Goal: Obtain resource: Download file/media

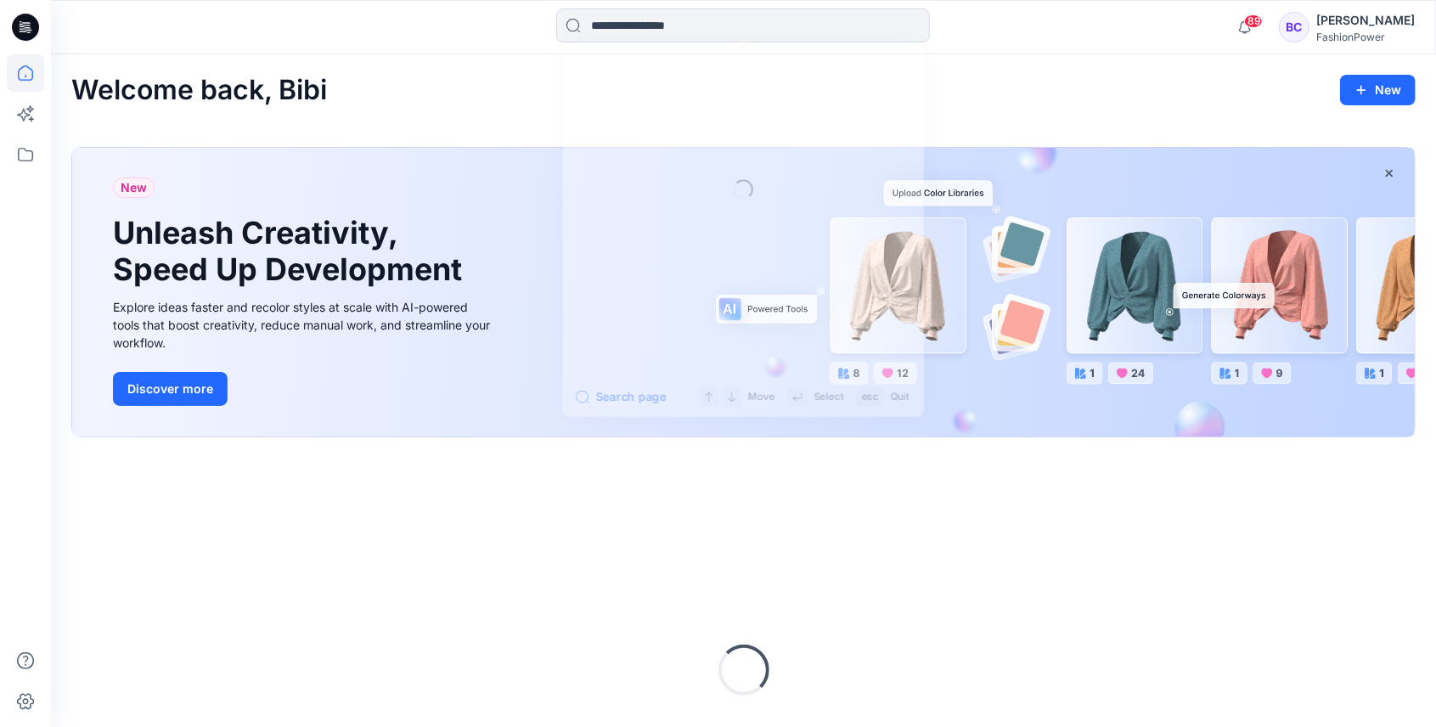
click at [645, 18] on input at bounding box center [743, 25] width 374 height 34
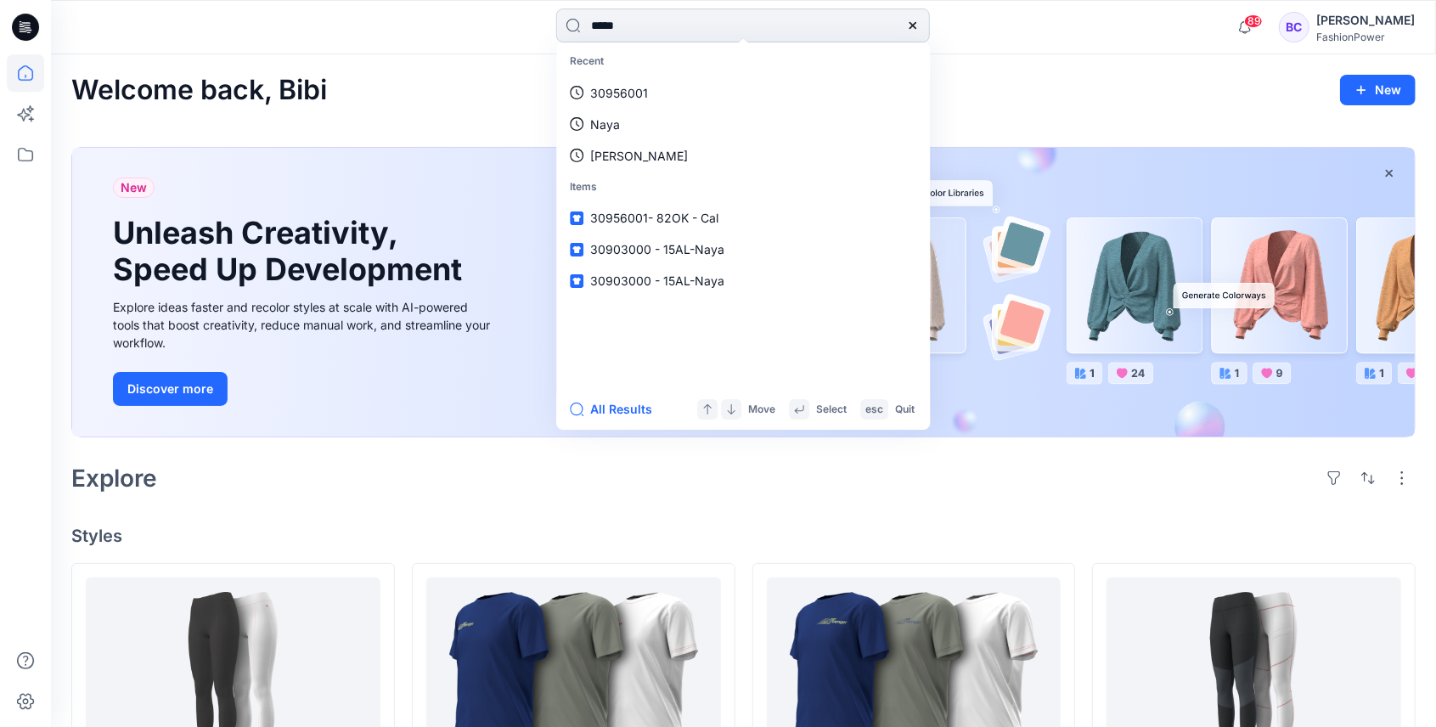
type input "******"
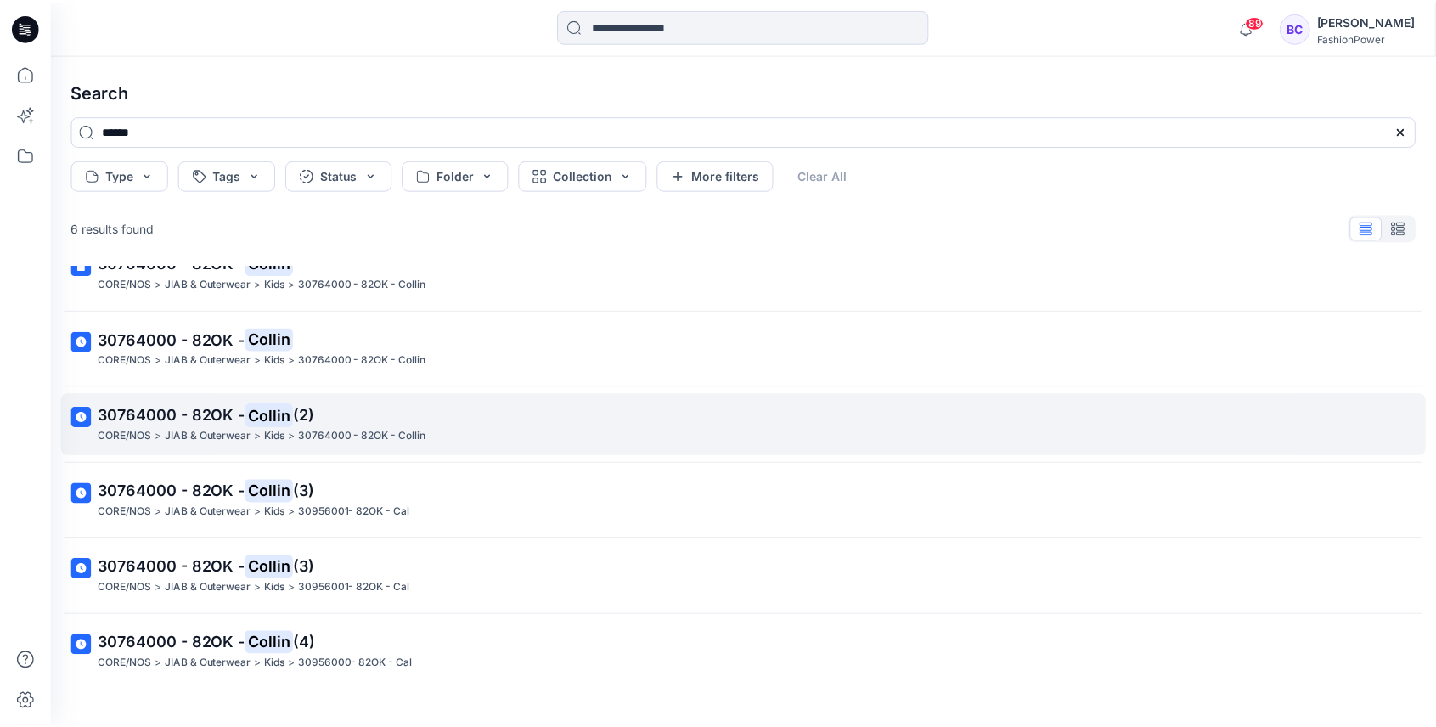
scroll to position [47, 0]
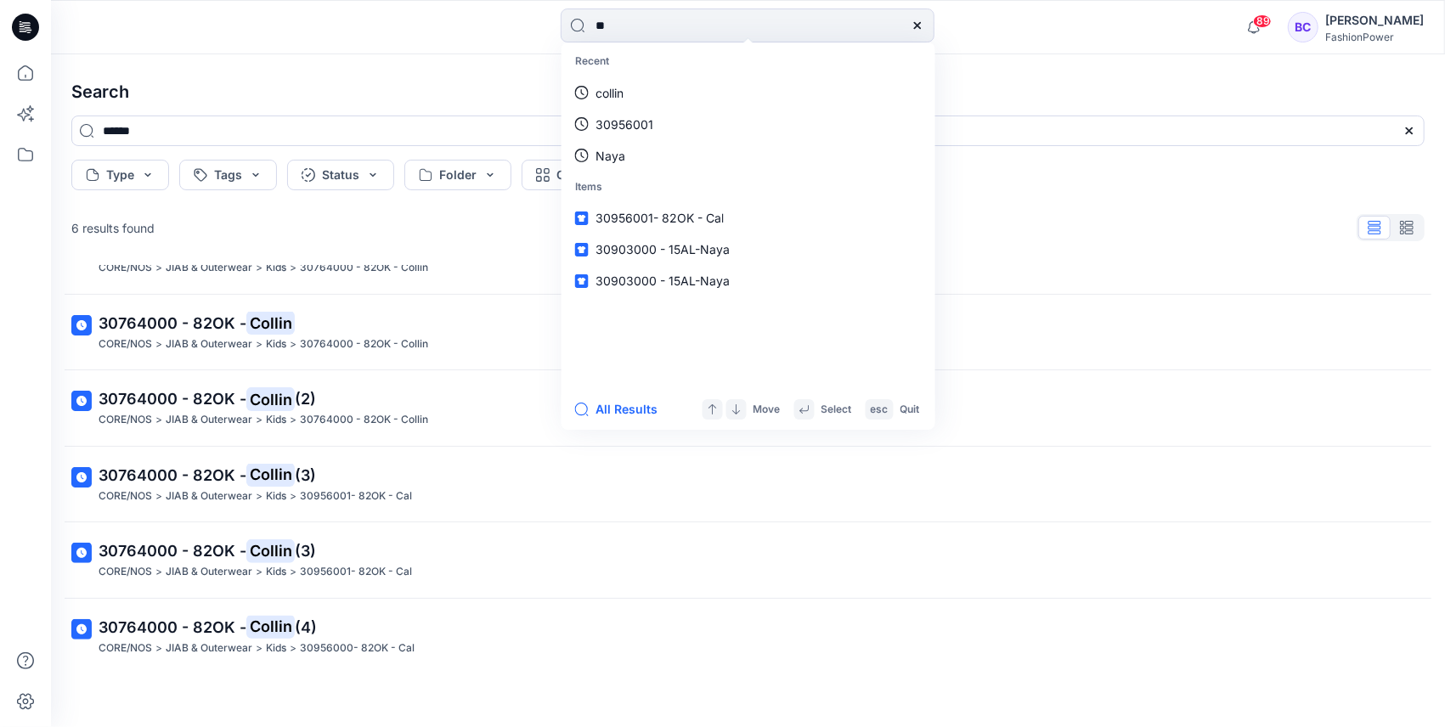
type input "***"
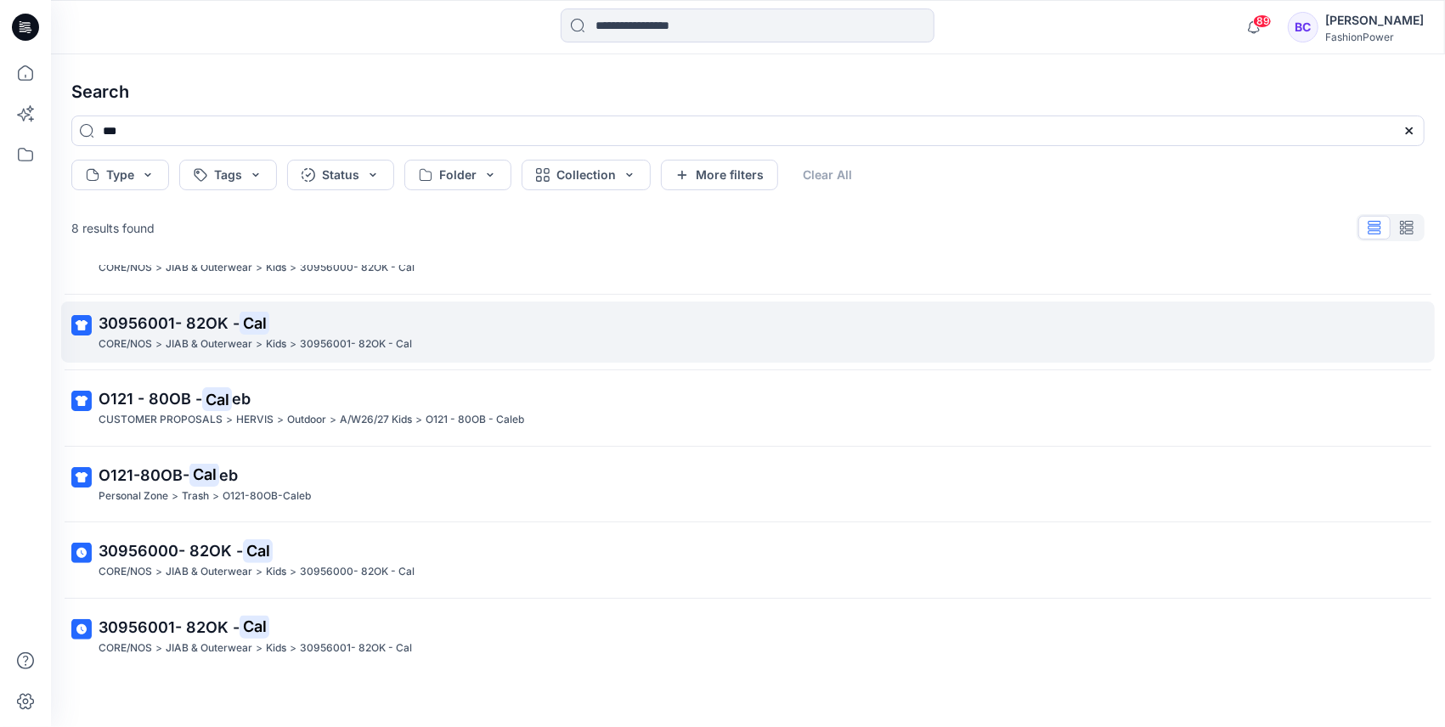
click at [333, 348] on p "30956001- 82OK - Cal" at bounding box center [356, 344] width 112 height 18
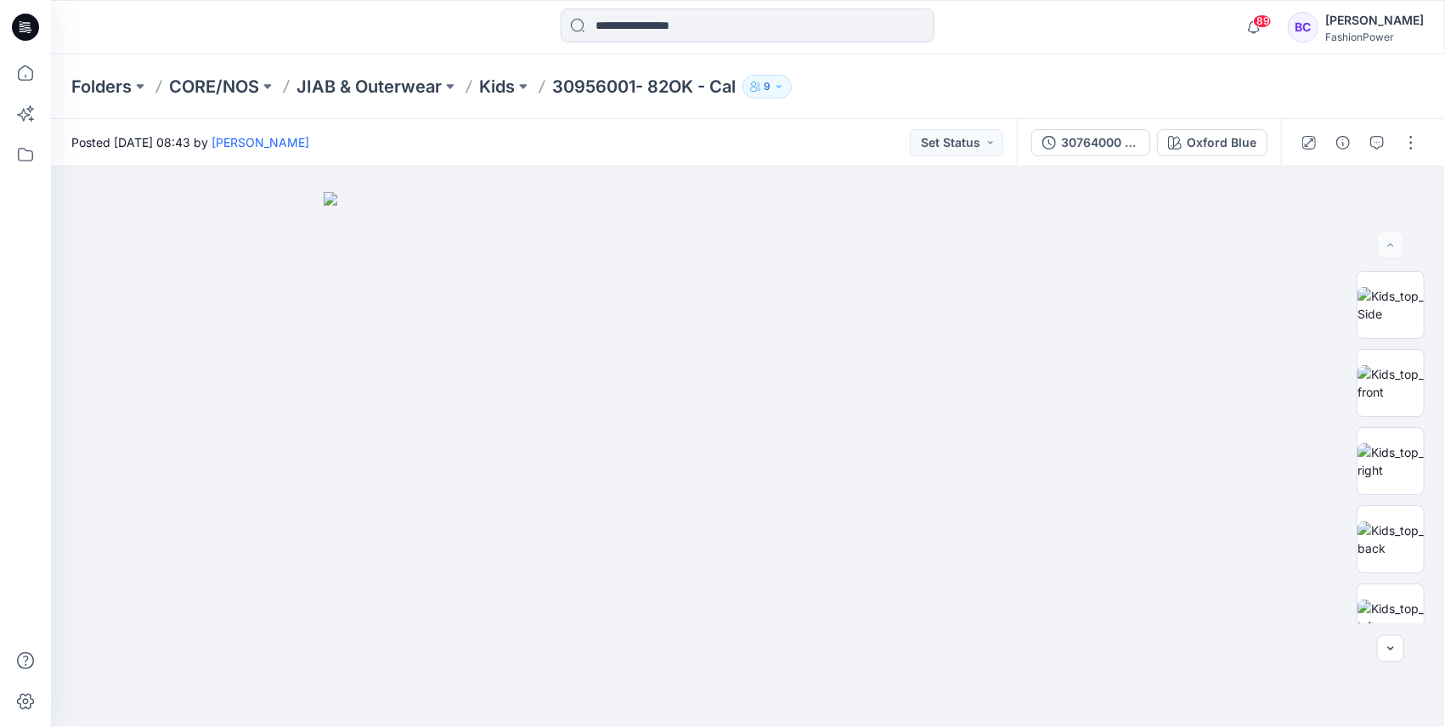
click at [647, 93] on p "30956001- 82OK - Cal" at bounding box center [643, 87] width 183 height 24
copy div "30956001- 82OK - Cal 9"
click at [622, 25] on input at bounding box center [748, 25] width 374 height 34
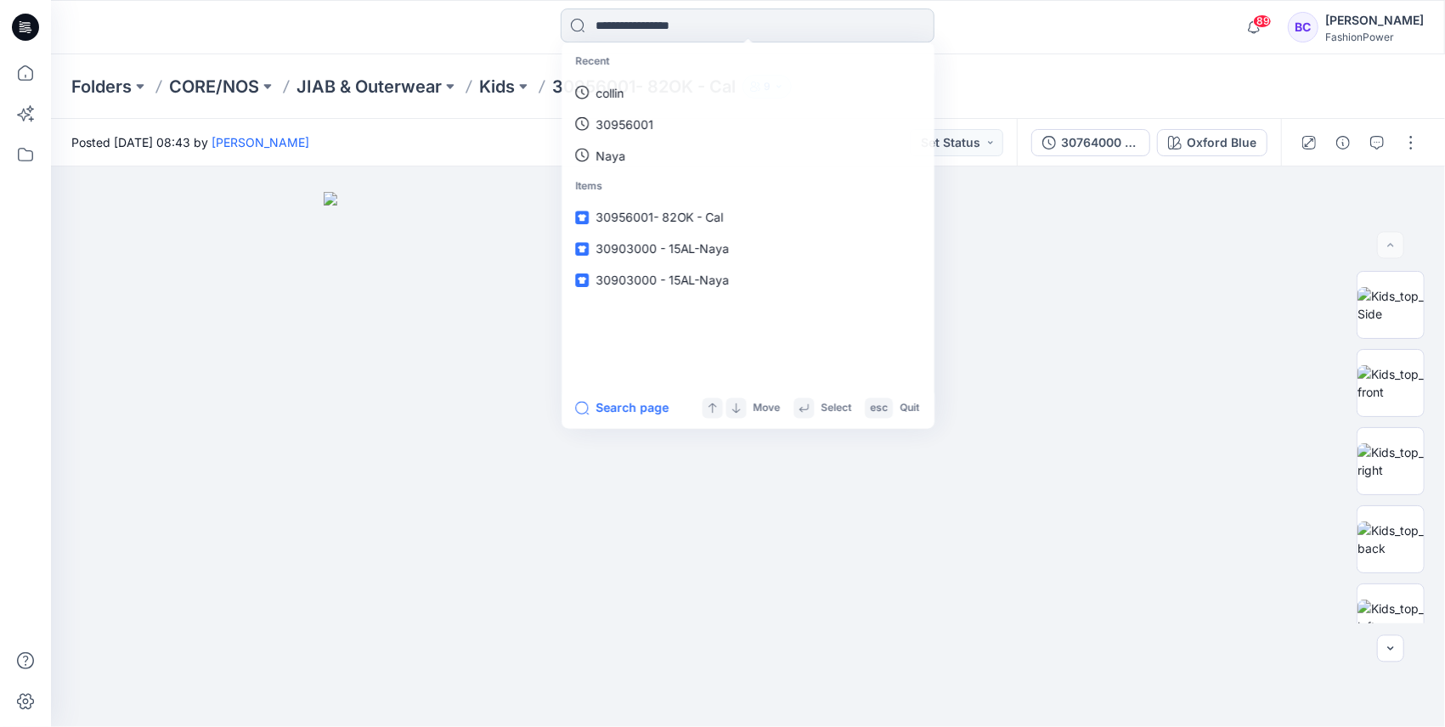
paste input "********"
type input "********"
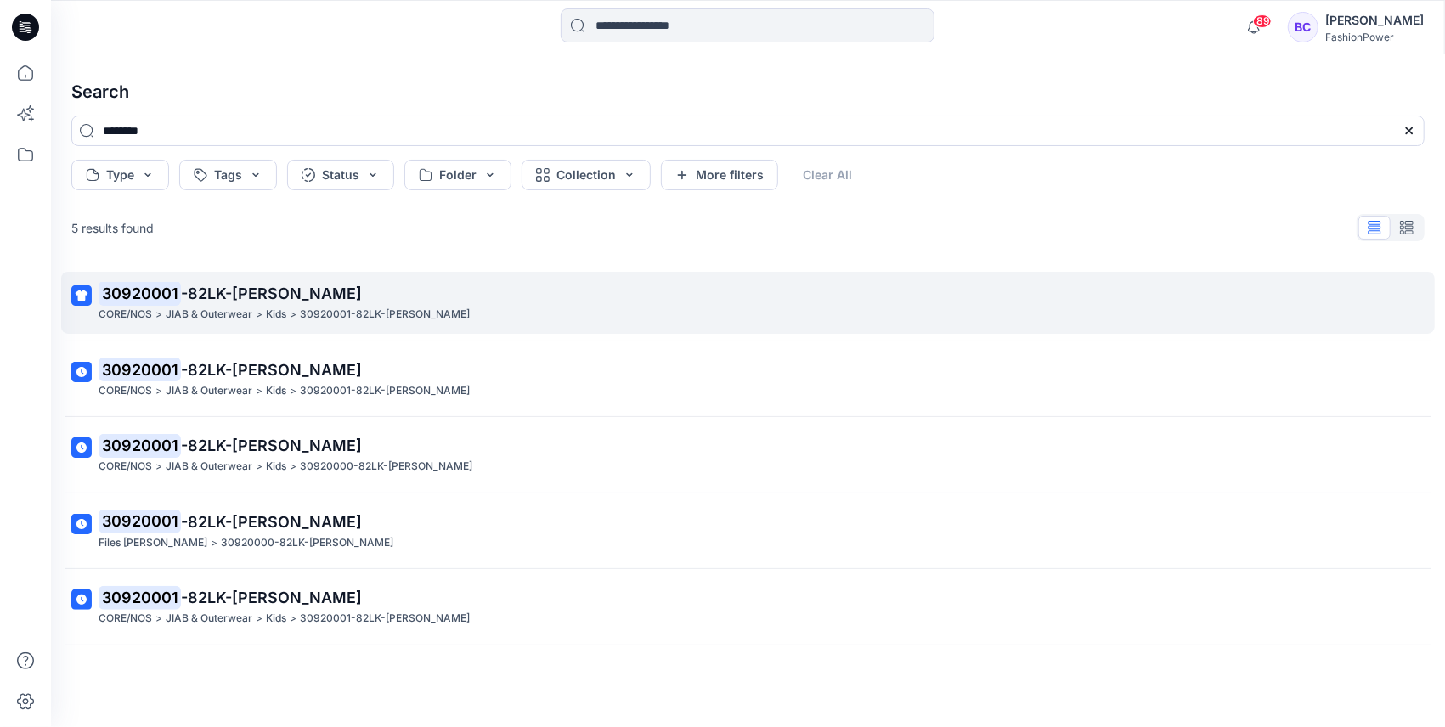
click at [296, 303] on p "30920001 -82LK-Carmen" at bounding box center [746, 294] width 1295 height 24
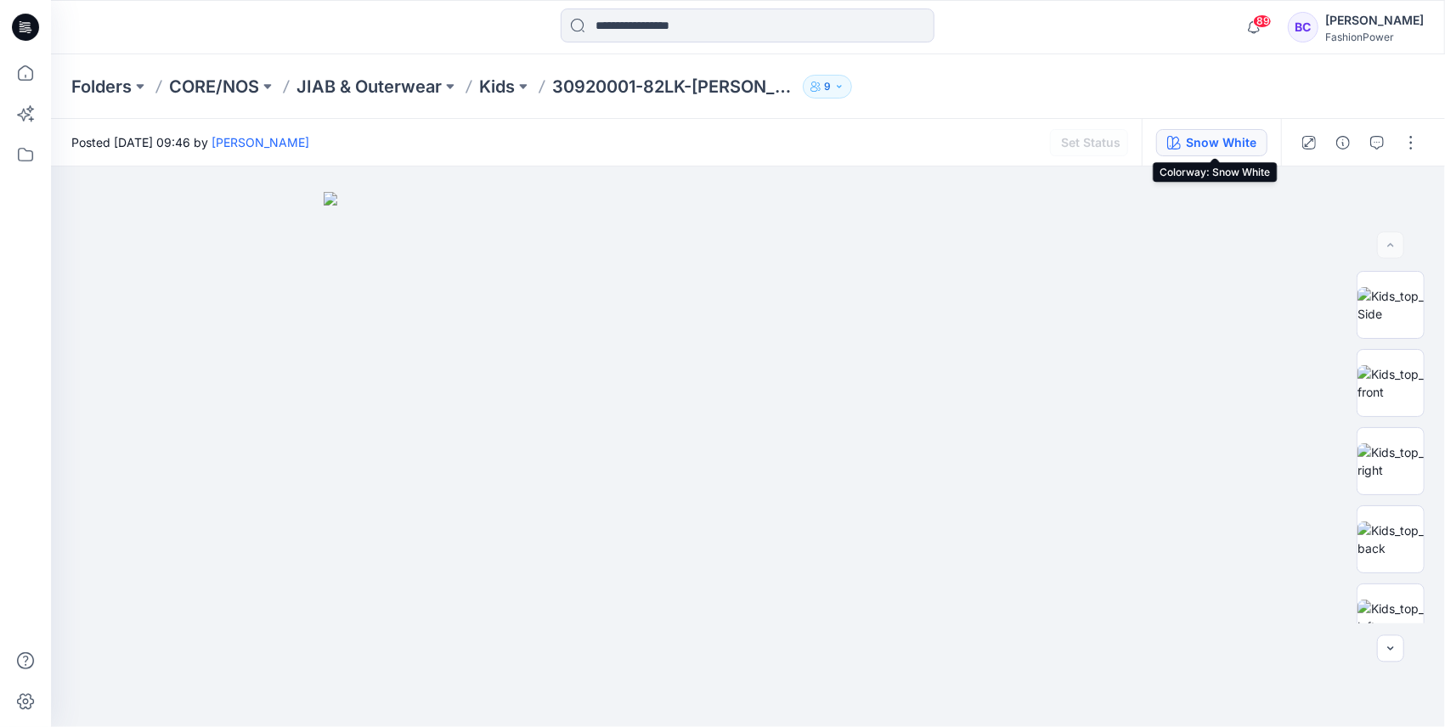
click at [1238, 144] on div "Snow White" at bounding box center [1221, 142] width 70 height 19
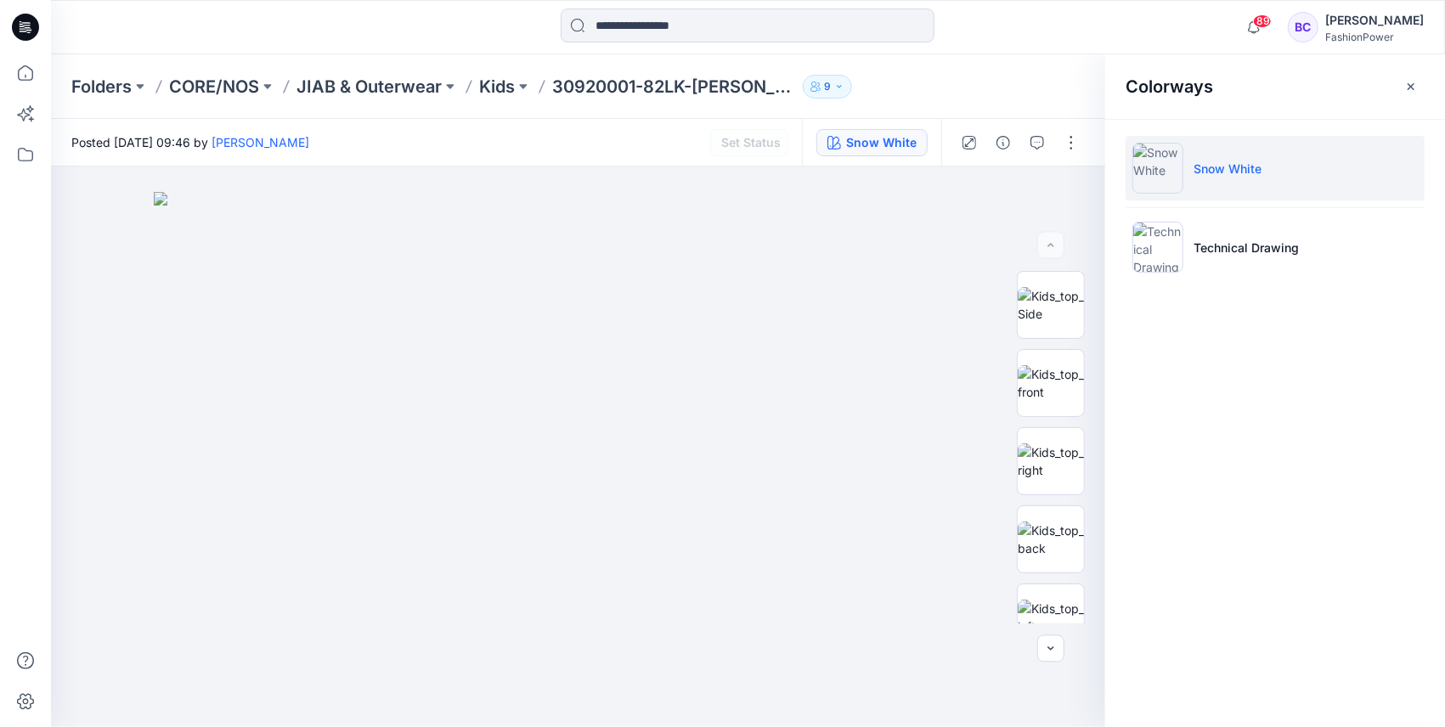
click at [774, 148] on div "Set Status" at bounding box center [749, 142] width 78 height 27
click at [769, 144] on div "Set Status" at bounding box center [749, 142] width 78 height 27
click at [609, 82] on p "30920001-82LK-Carmen" at bounding box center [674, 87] width 244 height 24
click at [654, 91] on p "30920001-82LK-Carmen" at bounding box center [674, 87] width 244 height 24
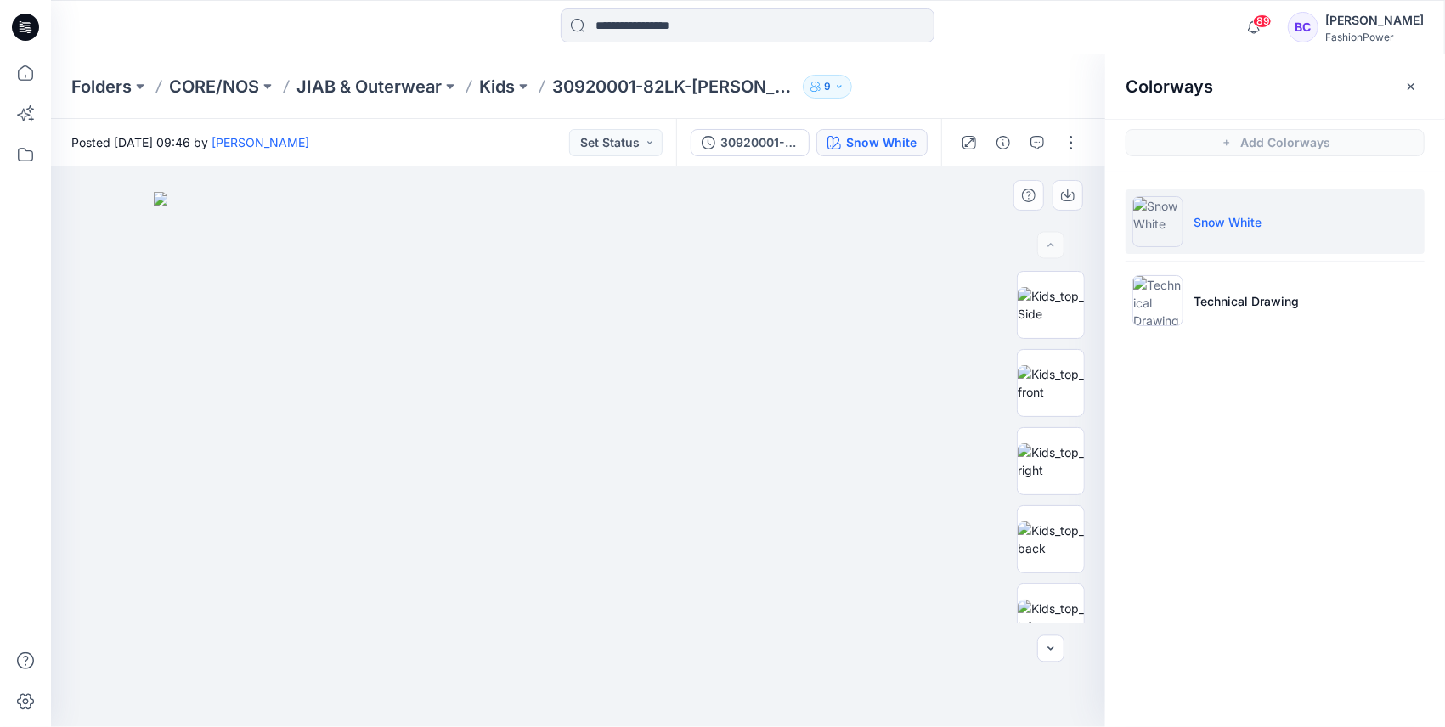
click at [933, 202] on img at bounding box center [578, 459] width 849 height 535
click at [838, 144] on icon "button" at bounding box center [834, 143] width 14 height 14
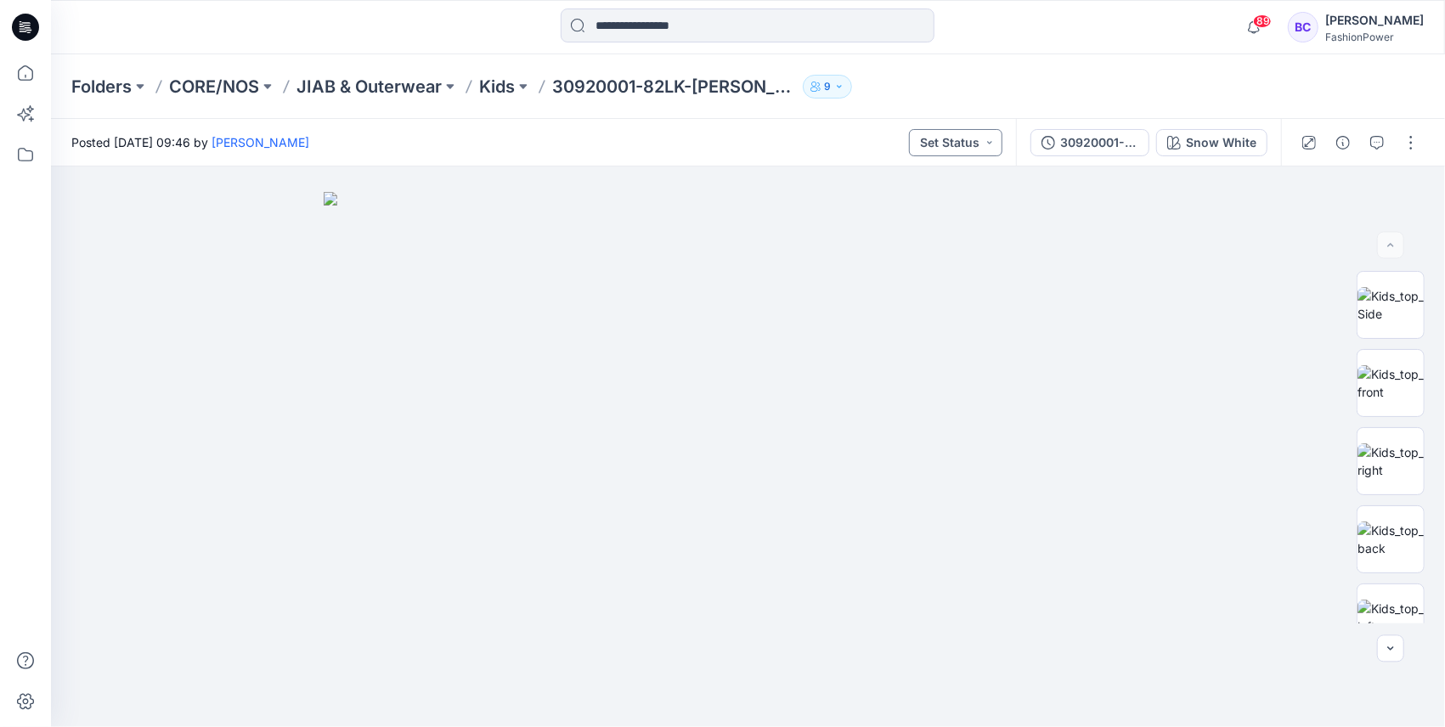
click at [998, 136] on button "Set Status" at bounding box center [955, 142] width 93 height 27
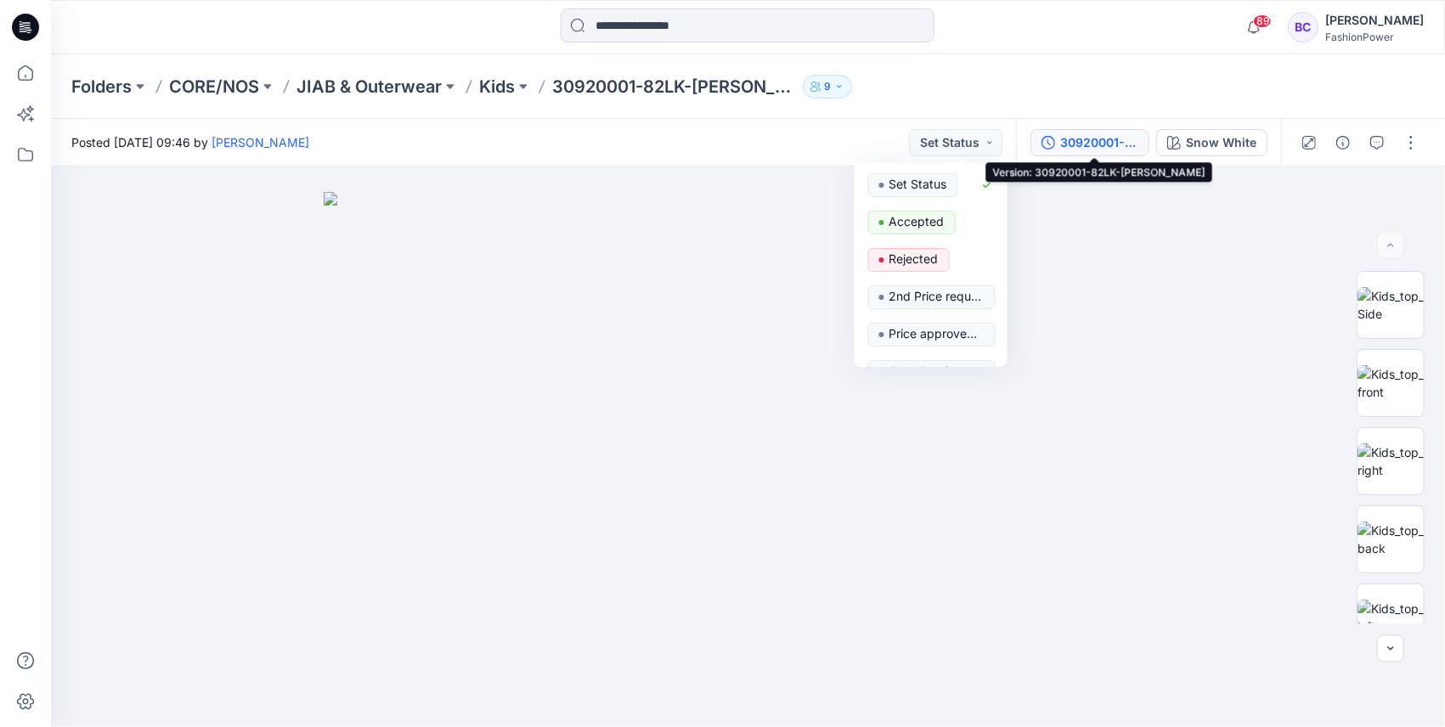
click at [1074, 136] on div "30920001-82LK-Carmen-sherpa" at bounding box center [1099, 142] width 78 height 19
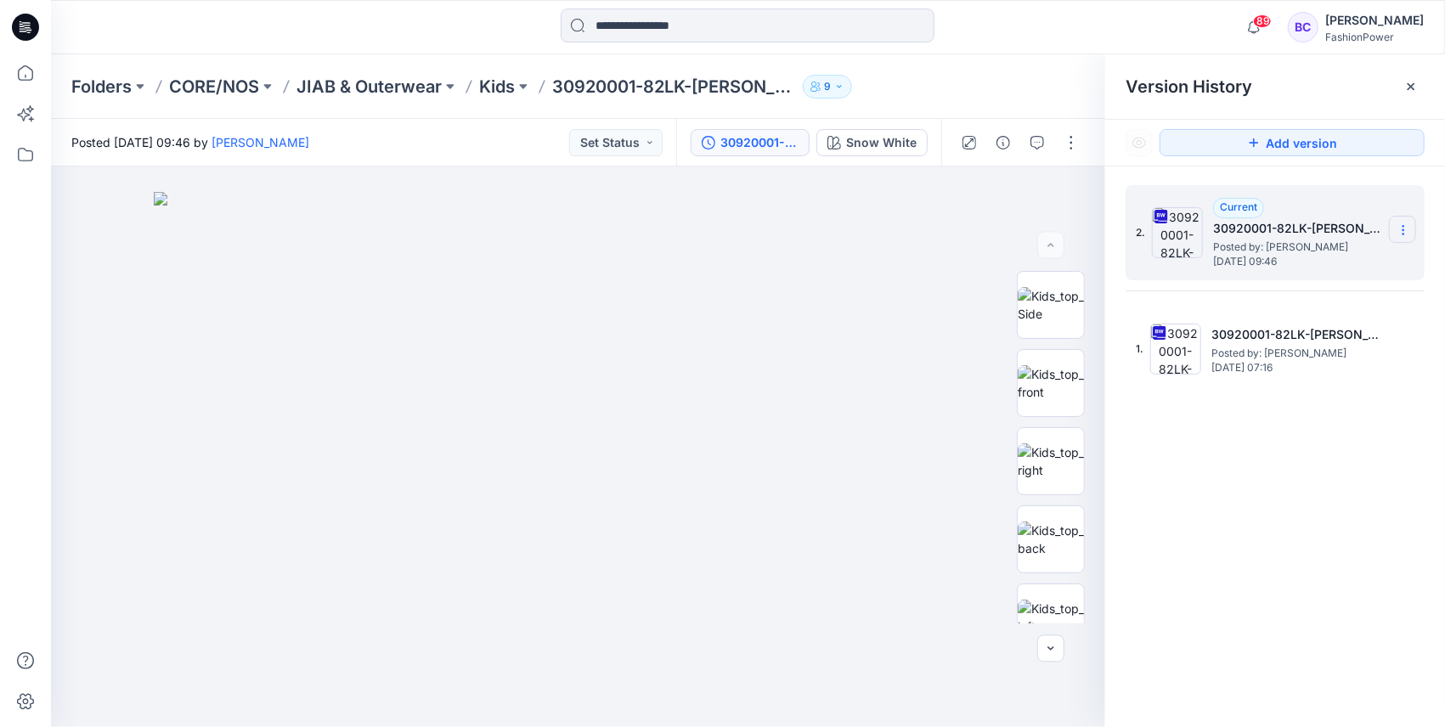
click at [1401, 232] on icon at bounding box center [1403, 230] width 14 height 14
click at [1374, 262] on span "Download Source BW File" at bounding box center [1317, 263] width 143 height 20
click at [24, 82] on icon at bounding box center [25, 72] width 37 height 37
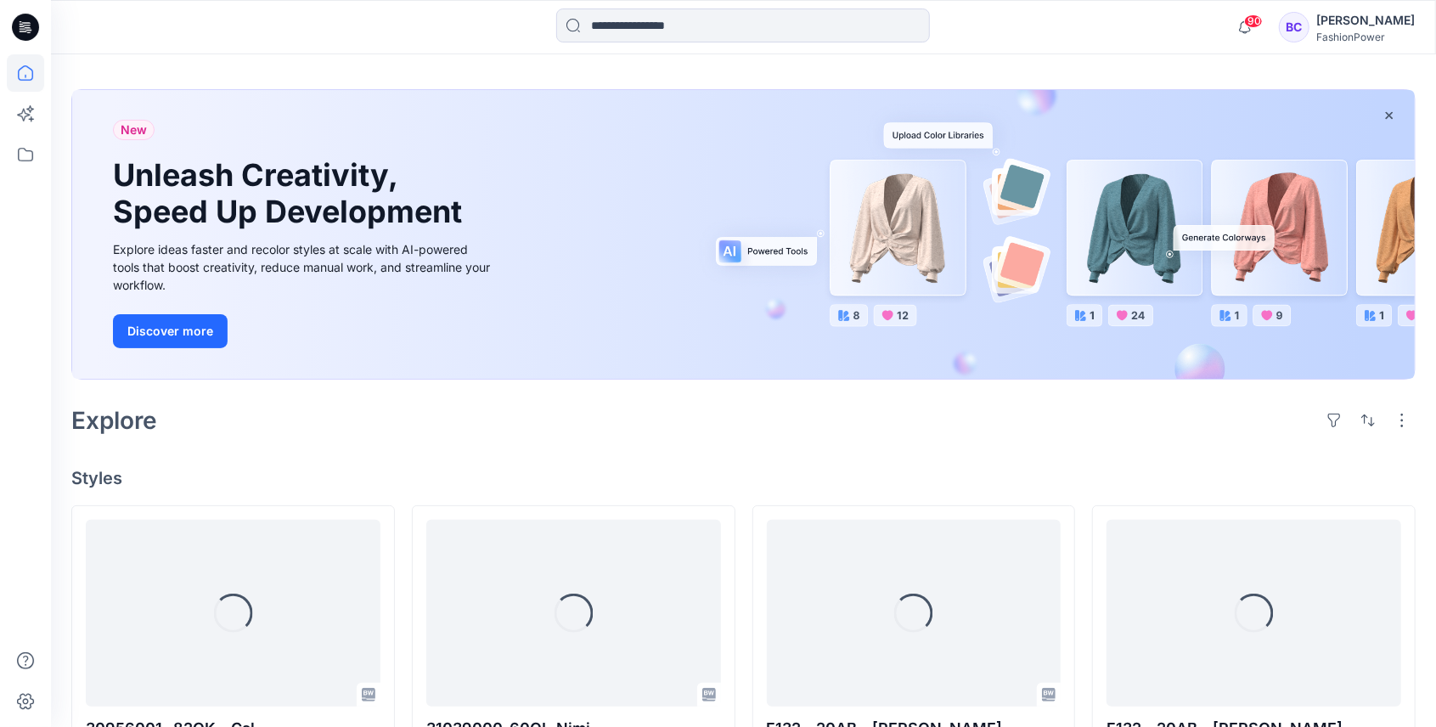
scroll to position [113, 0]
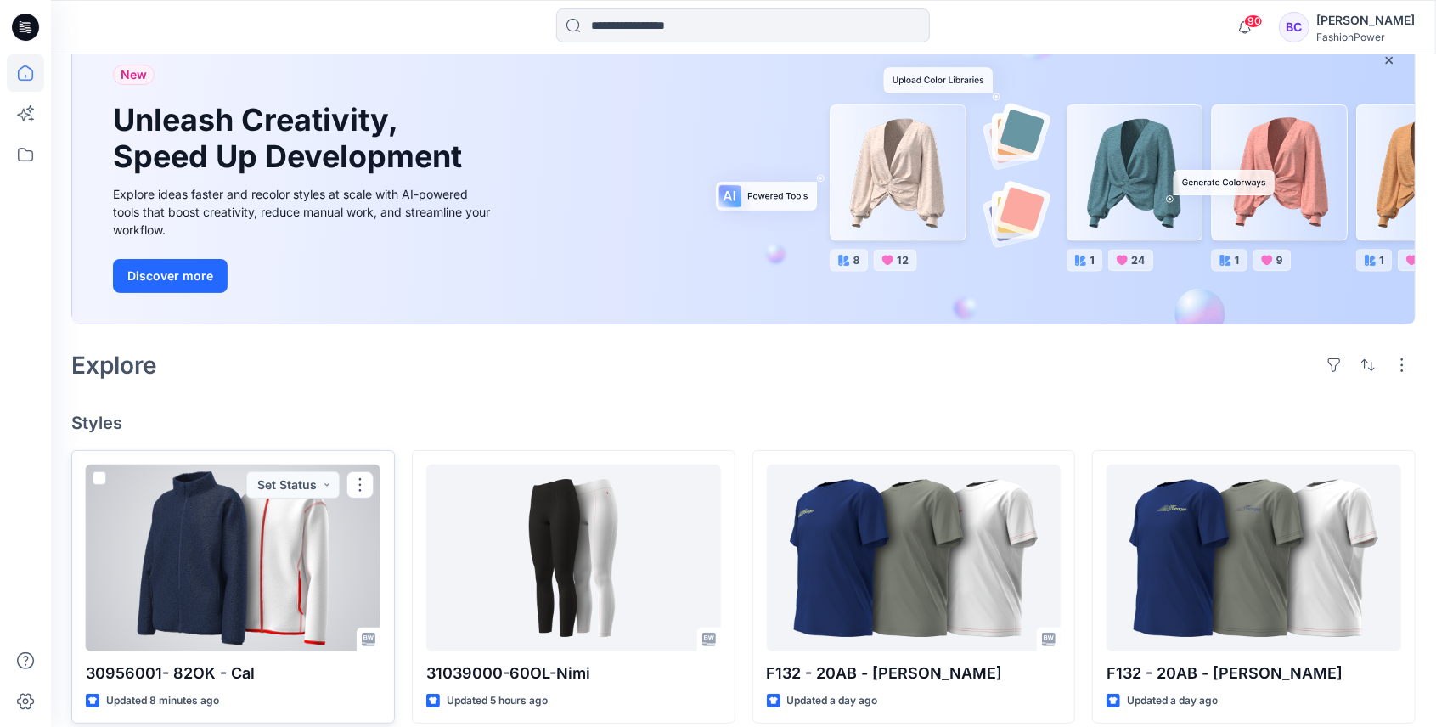
click at [225, 583] on div at bounding box center [233, 558] width 295 height 187
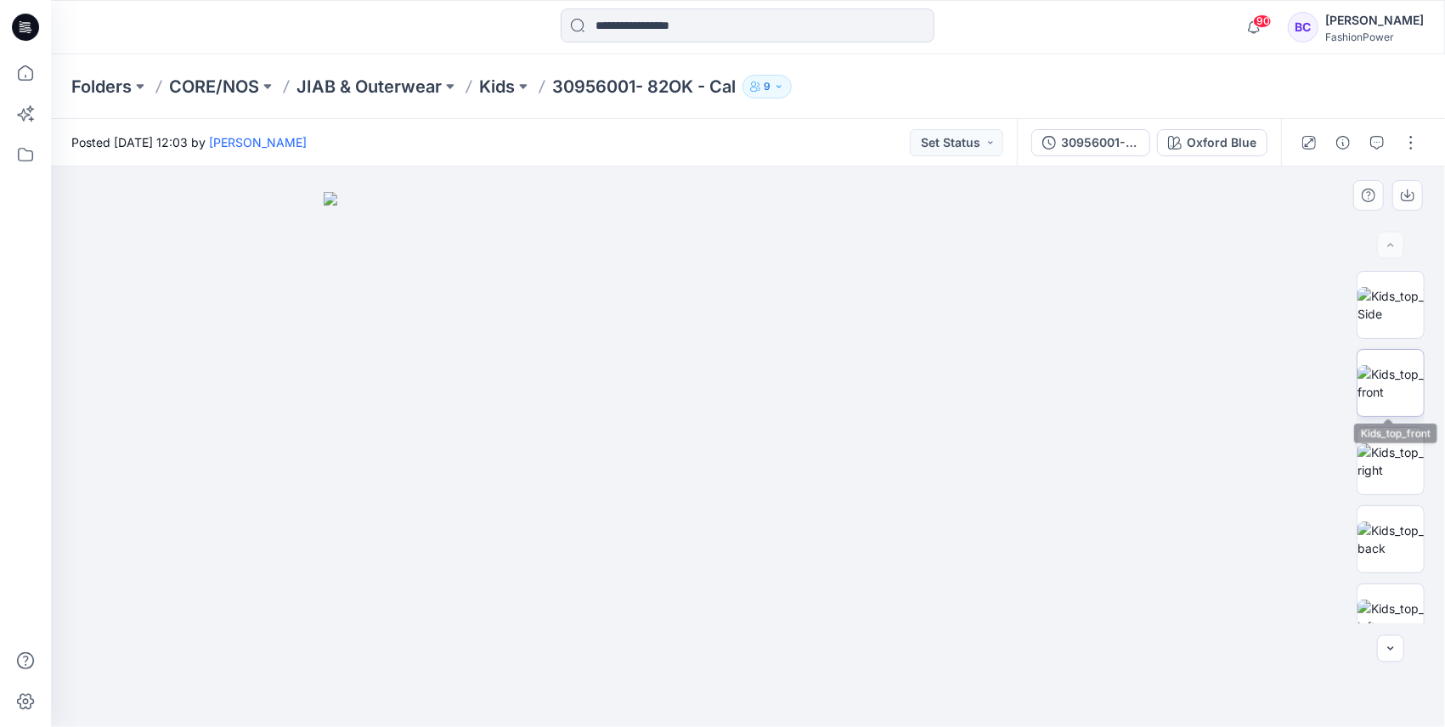
click at [1415, 401] on img at bounding box center [1390, 383] width 66 height 36
click at [1405, 443] on img at bounding box center [1390, 461] width 66 height 36
click at [1401, 521] on img at bounding box center [1390, 539] width 66 height 36
click at [1412, 200] on icon "button" at bounding box center [1408, 196] width 14 height 9
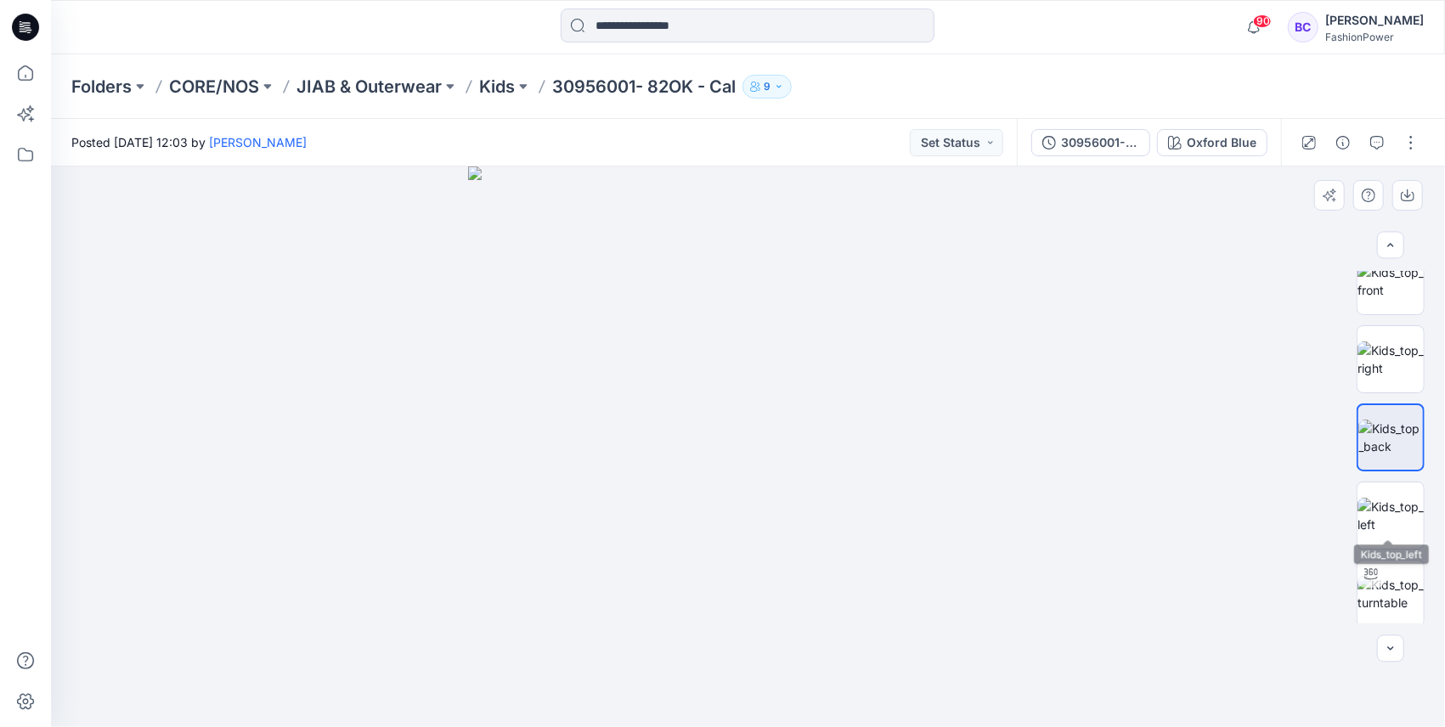
scroll to position [113, 0]
click at [1373, 542] on div at bounding box center [1390, 447] width 68 height 352
click at [1382, 516] on img at bounding box center [1390, 505] width 66 height 36
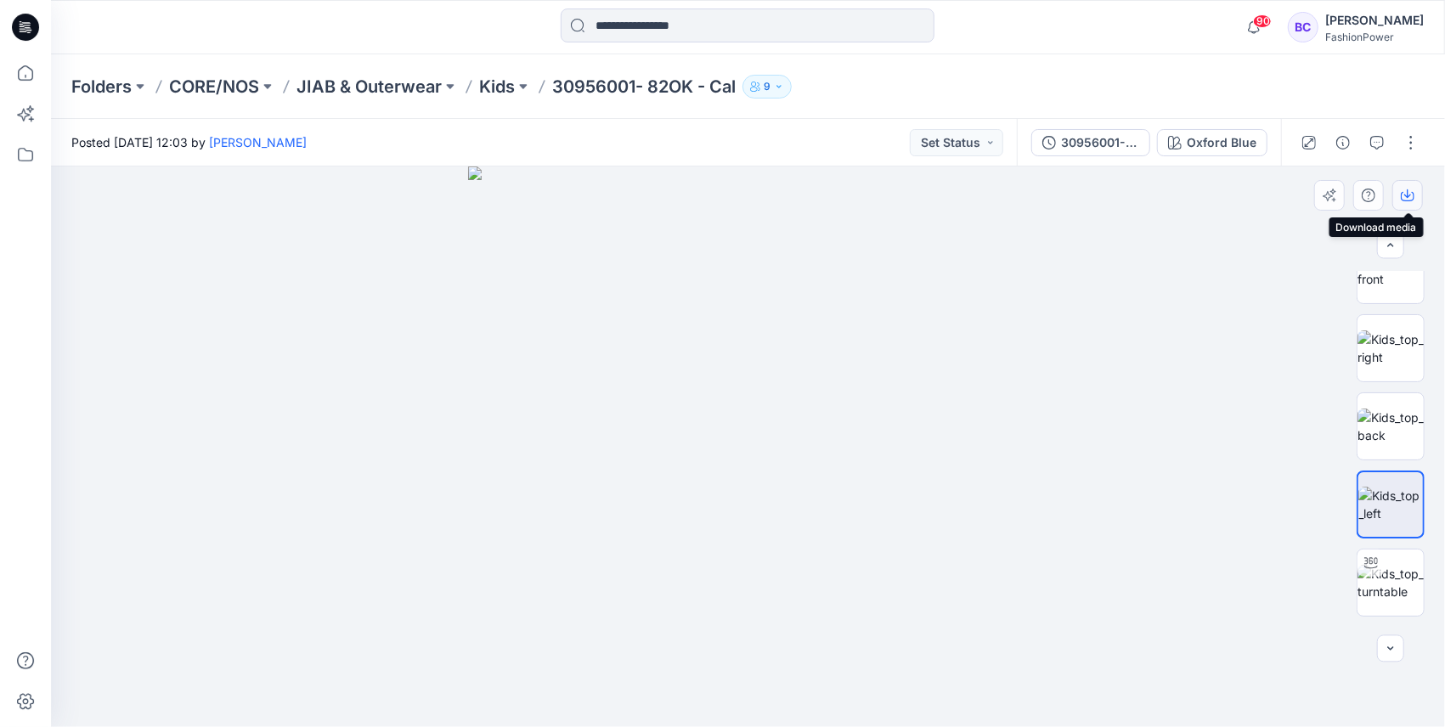
click at [1414, 194] on button "button" at bounding box center [1407, 195] width 31 height 31
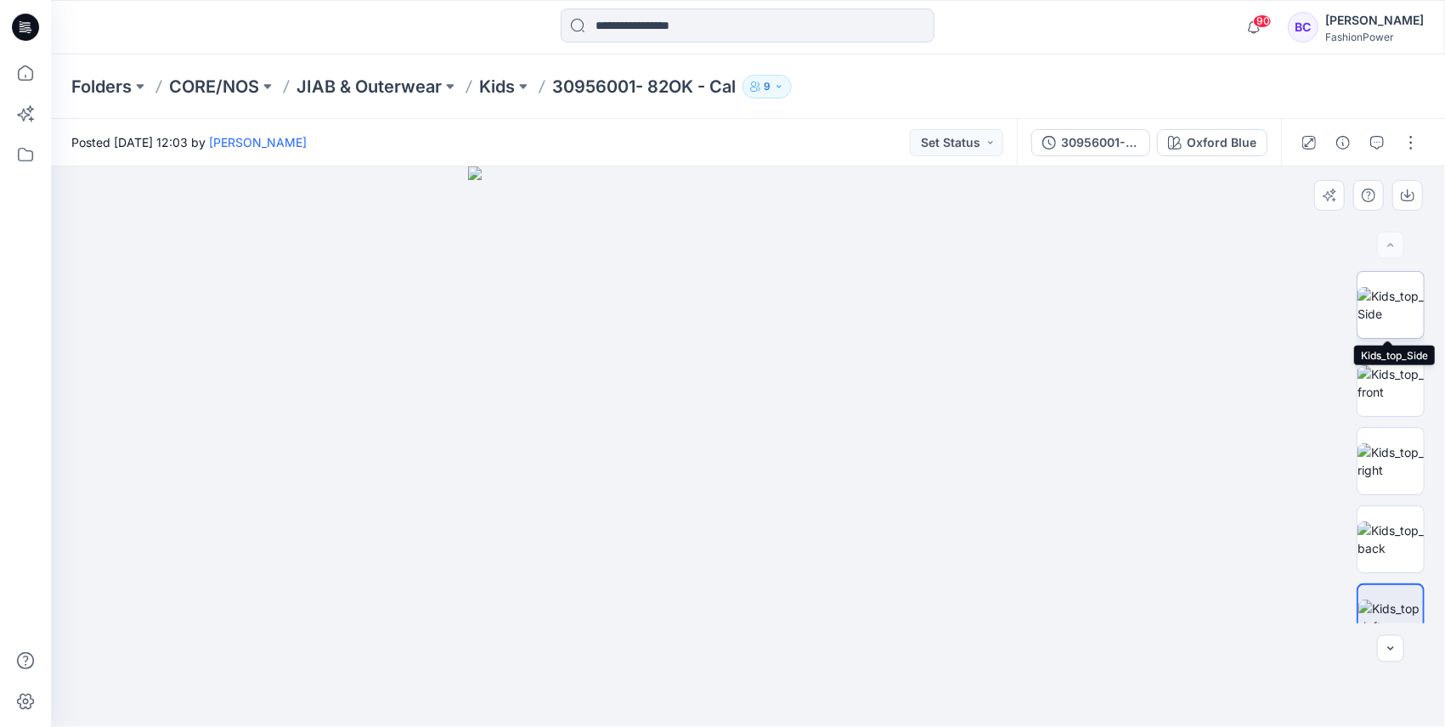
click at [1386, 323] on img at bounding box center [1390, 305] width 66 height 36
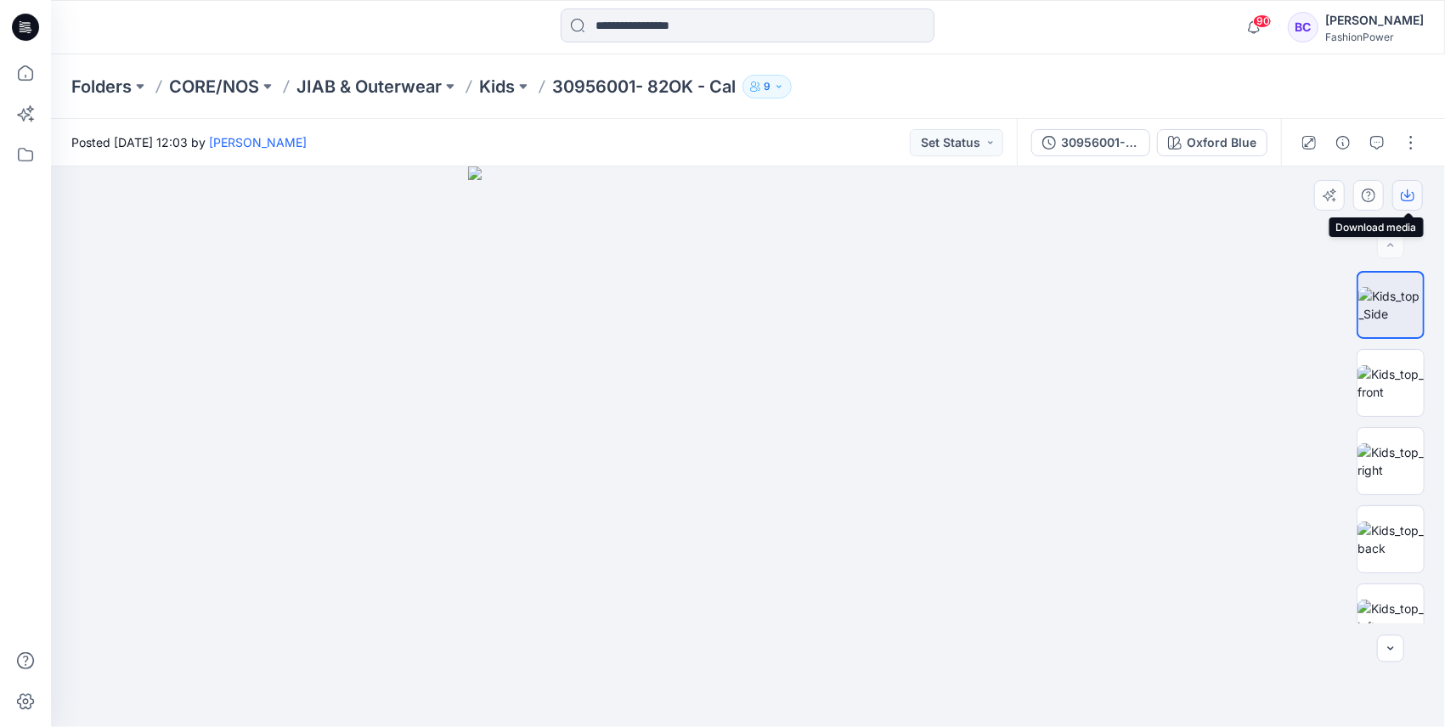
click at [1396, 192] on button "button" at bounding box center [1407, 195] width 31 height 31
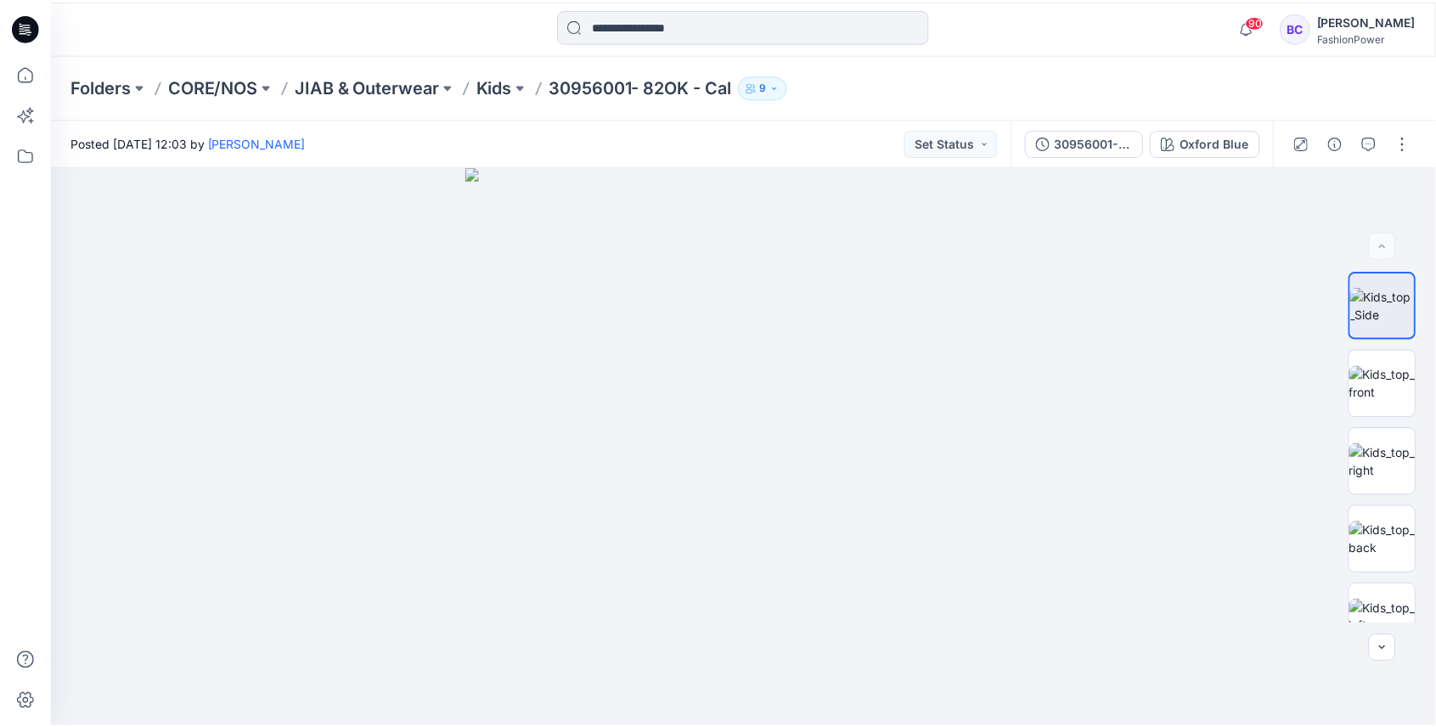
scroll to position [113, 0]
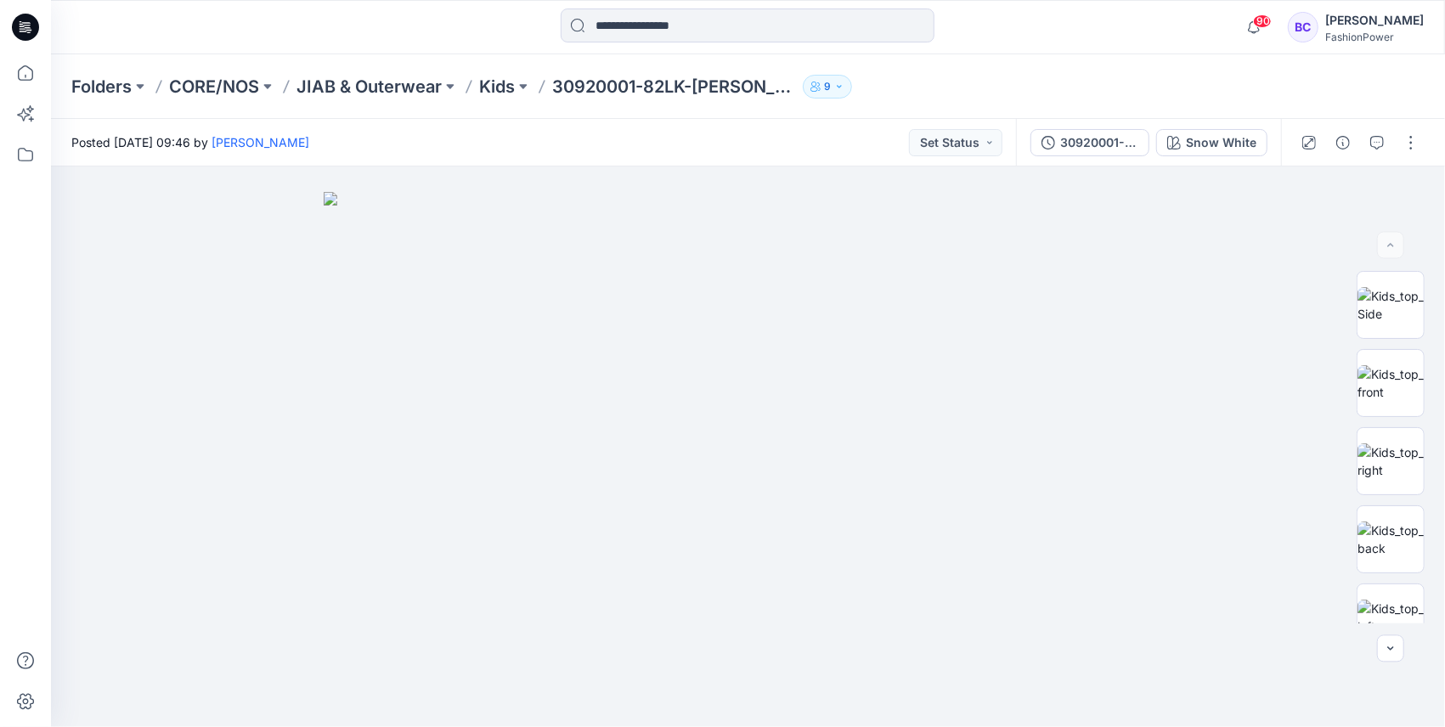
click at [639, 93] on p "30920001-82LK-Carmen" at bounding box center [674, 87] width 244 height 24
copy div "30920001-82LK-Carmen 9"
click at [19, 76] on icon at bounding box center [25, 72] width 15 height 15
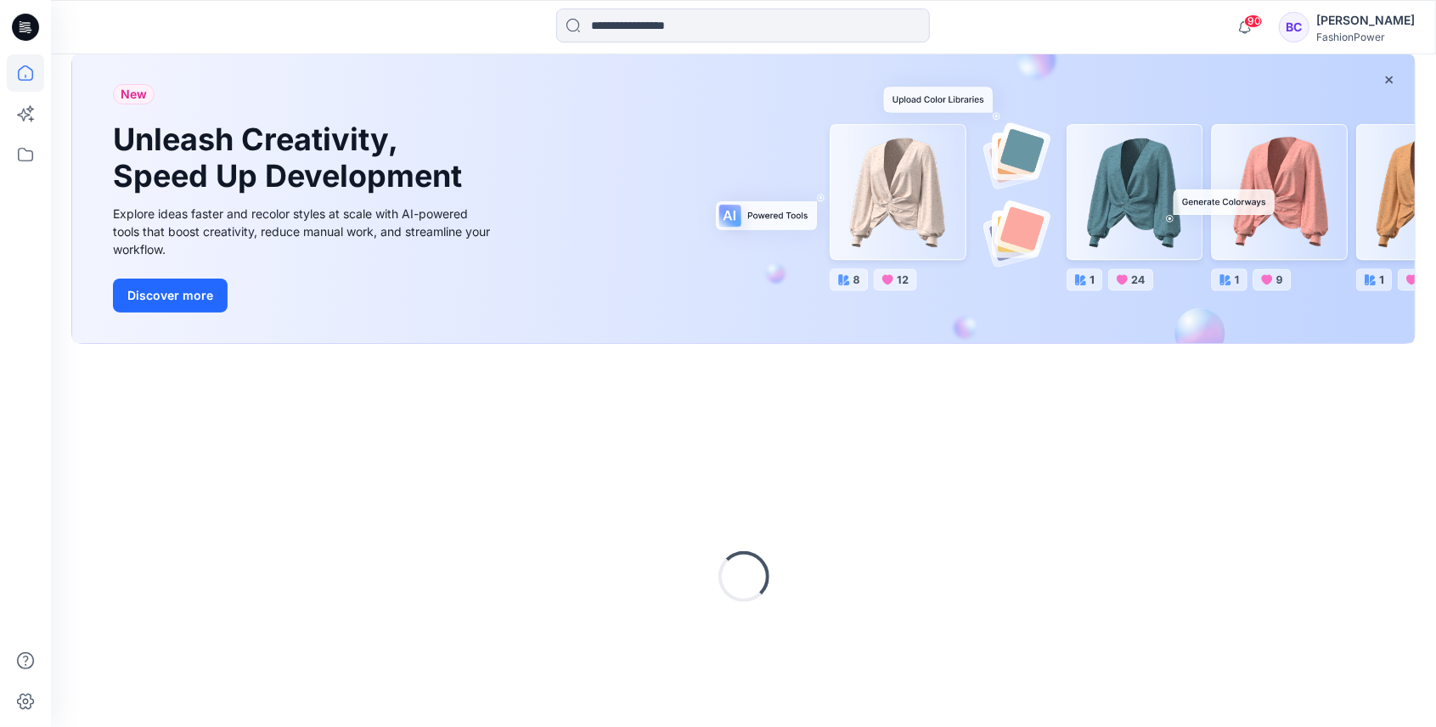
scroll to position [175, 0]
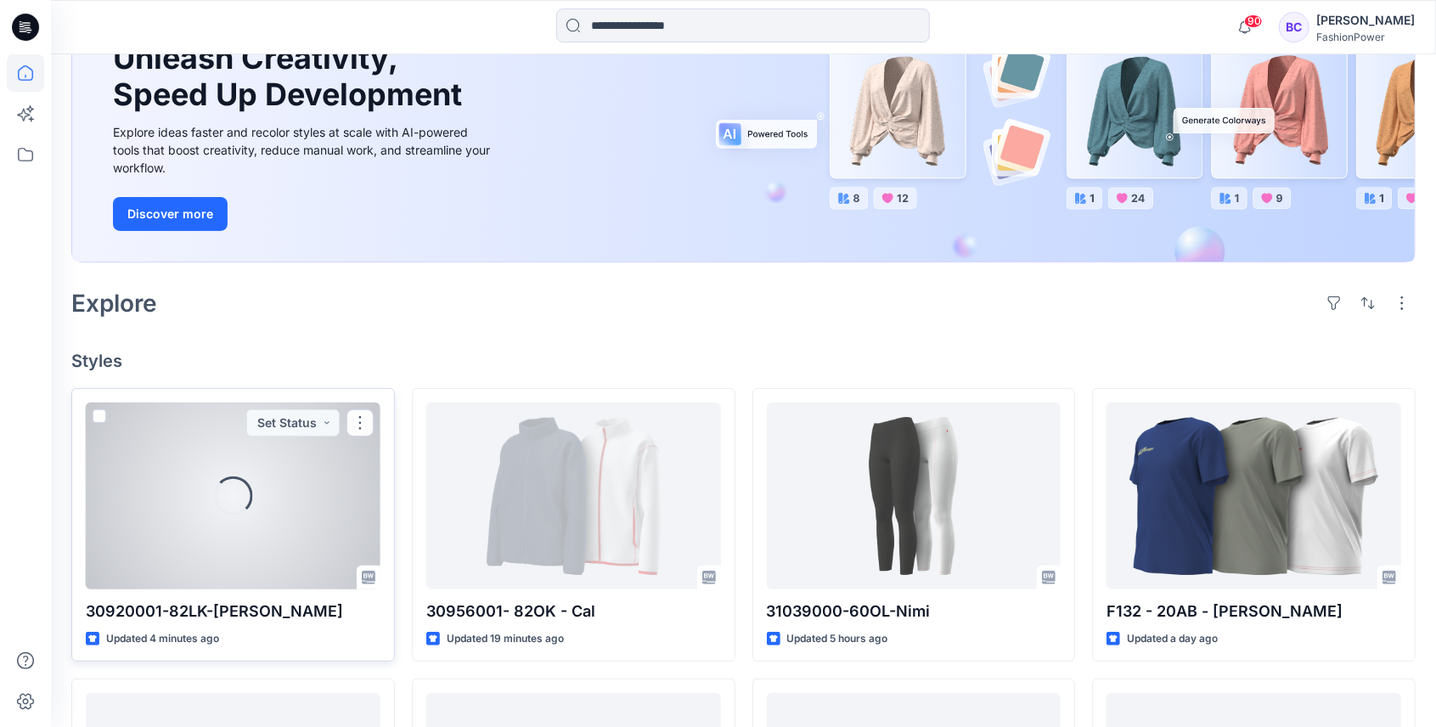
click at [291, 516] on div at bounding box center [233, 496] width 295 height 187
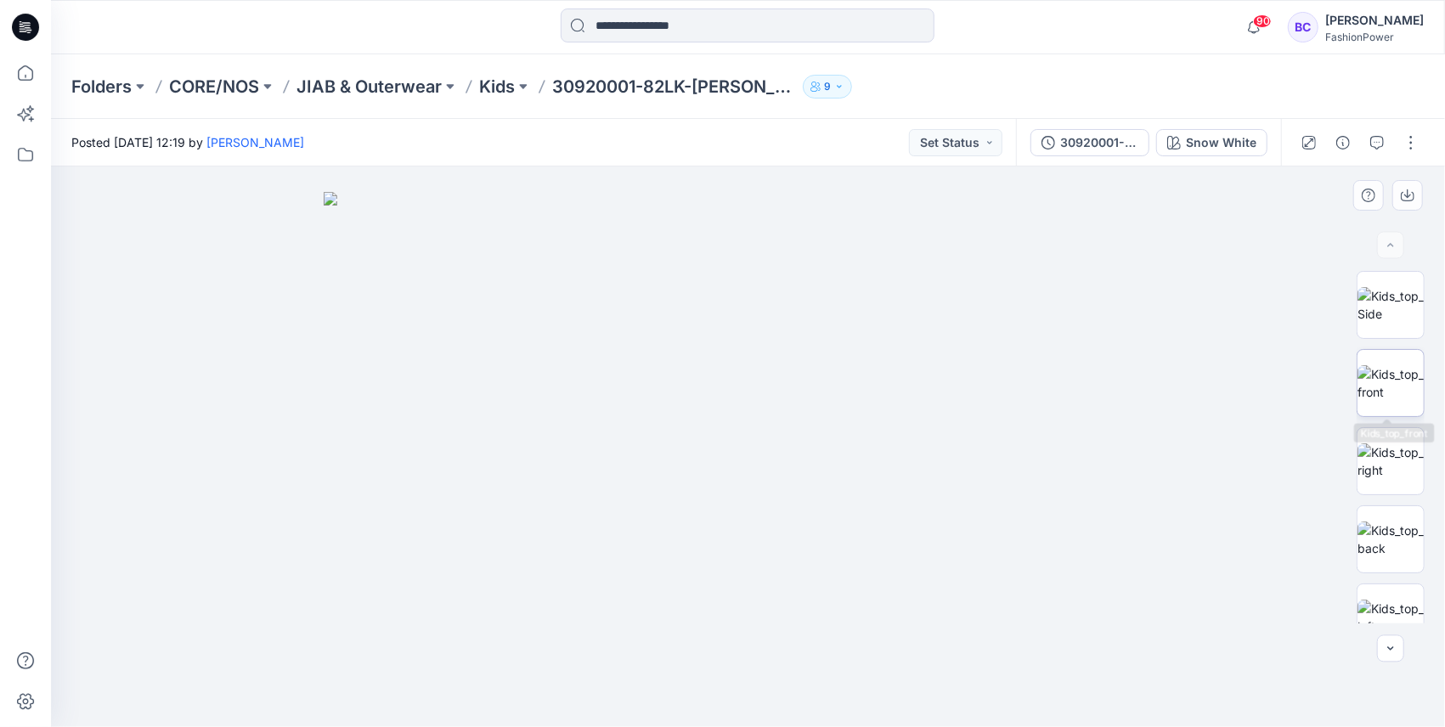
click at [1368, 387] on img at bounding box center [1390, 383] width 66 height 36
click at [1413, 190] on icon "button" at bounding box center [1408, 196] width 14 height 14
click at [1382, 479] on img at bounding box center [1390, 461] width 66 height 36
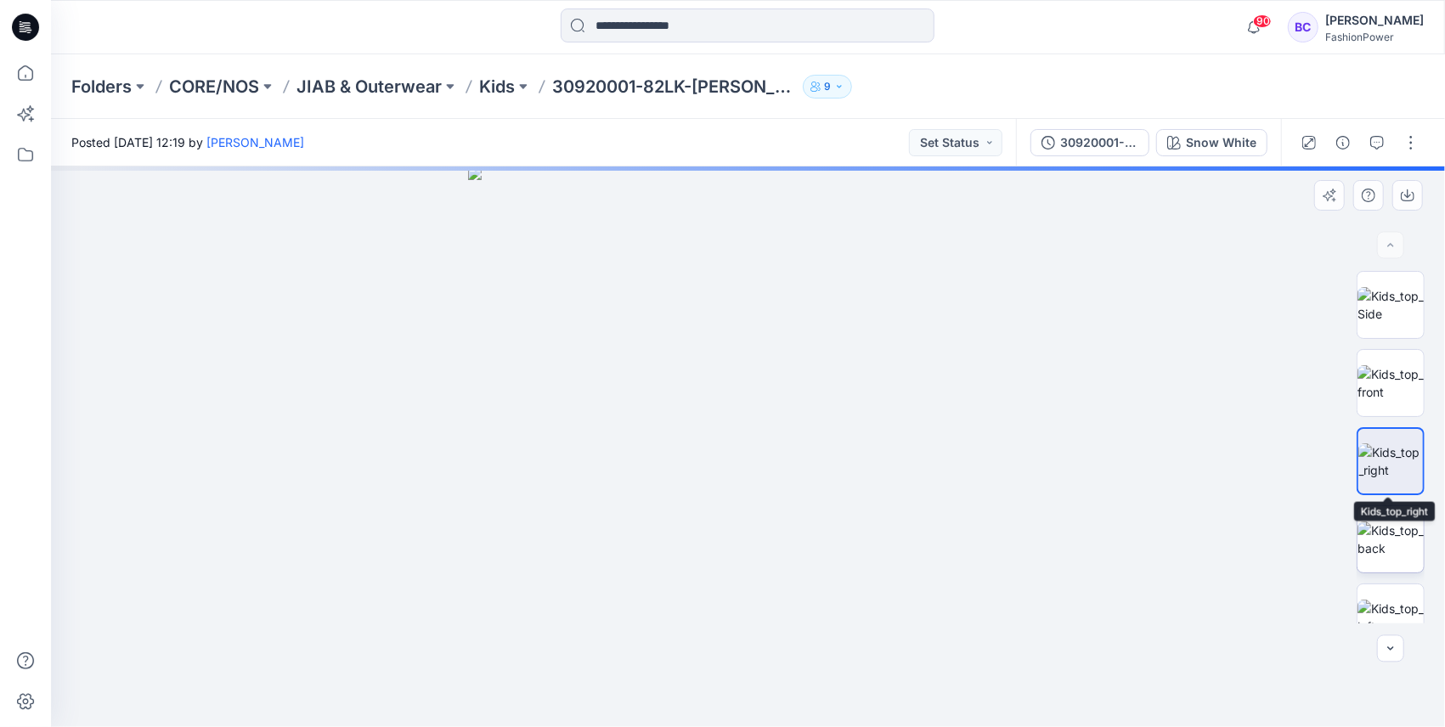
click at [1386, 535] on img at bounding box center [1390, 539] width 66 height 36
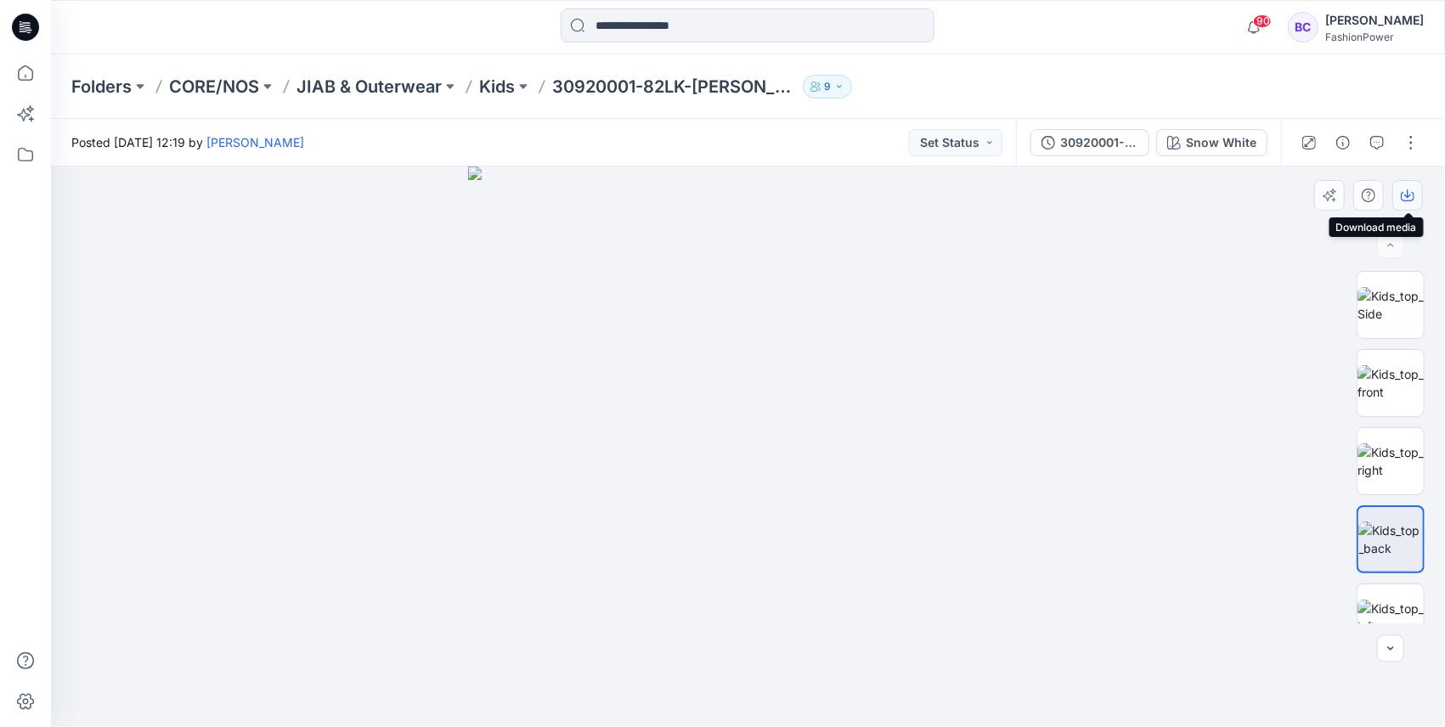
click at [1413, 199] on icon "button" at bounding box center [1408, 196] width 14 height 9
click at [1389, 606] on img at bounding box center [1390, 618] width 66 height 36
click at [1412, 192] on icon "button" at bounding box center [1408, 196] width 14 height 14
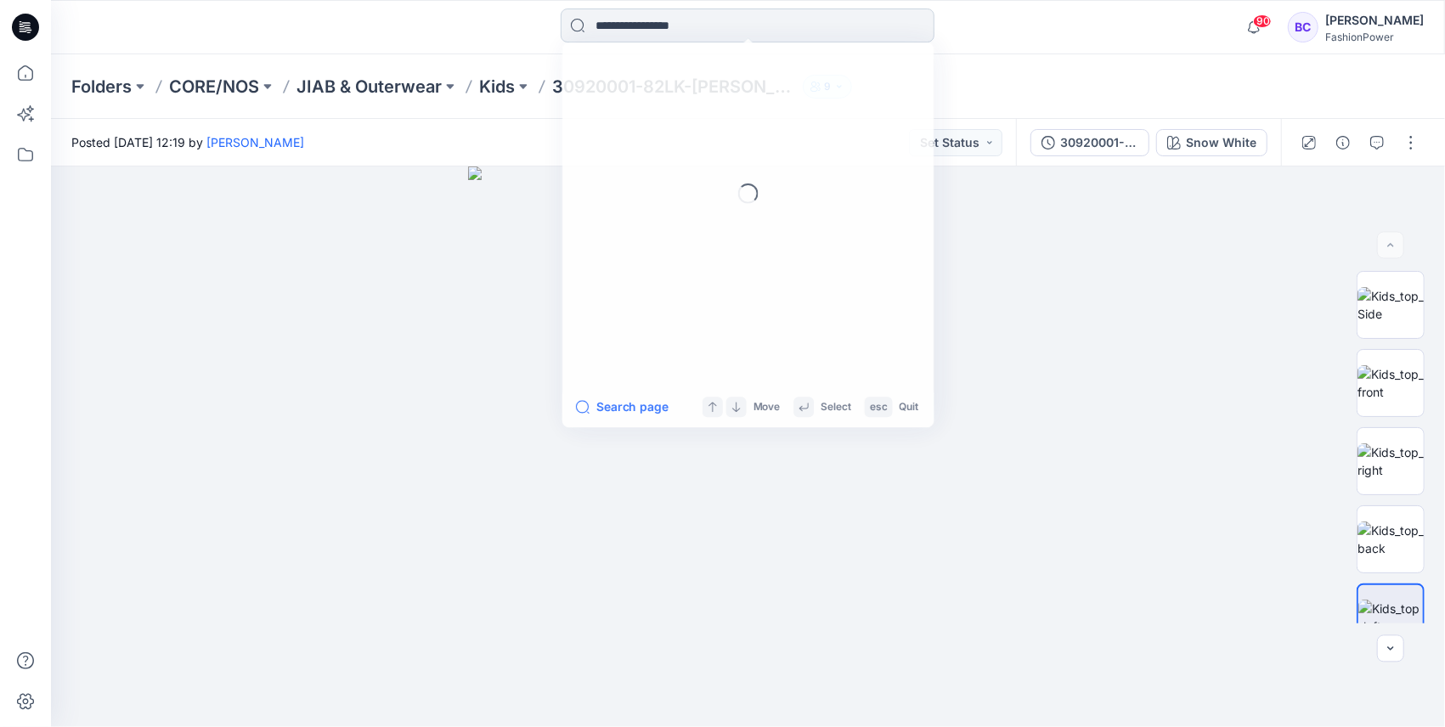
click at [700, 33] on input at bounding box center [748, 25] width 374 height 34
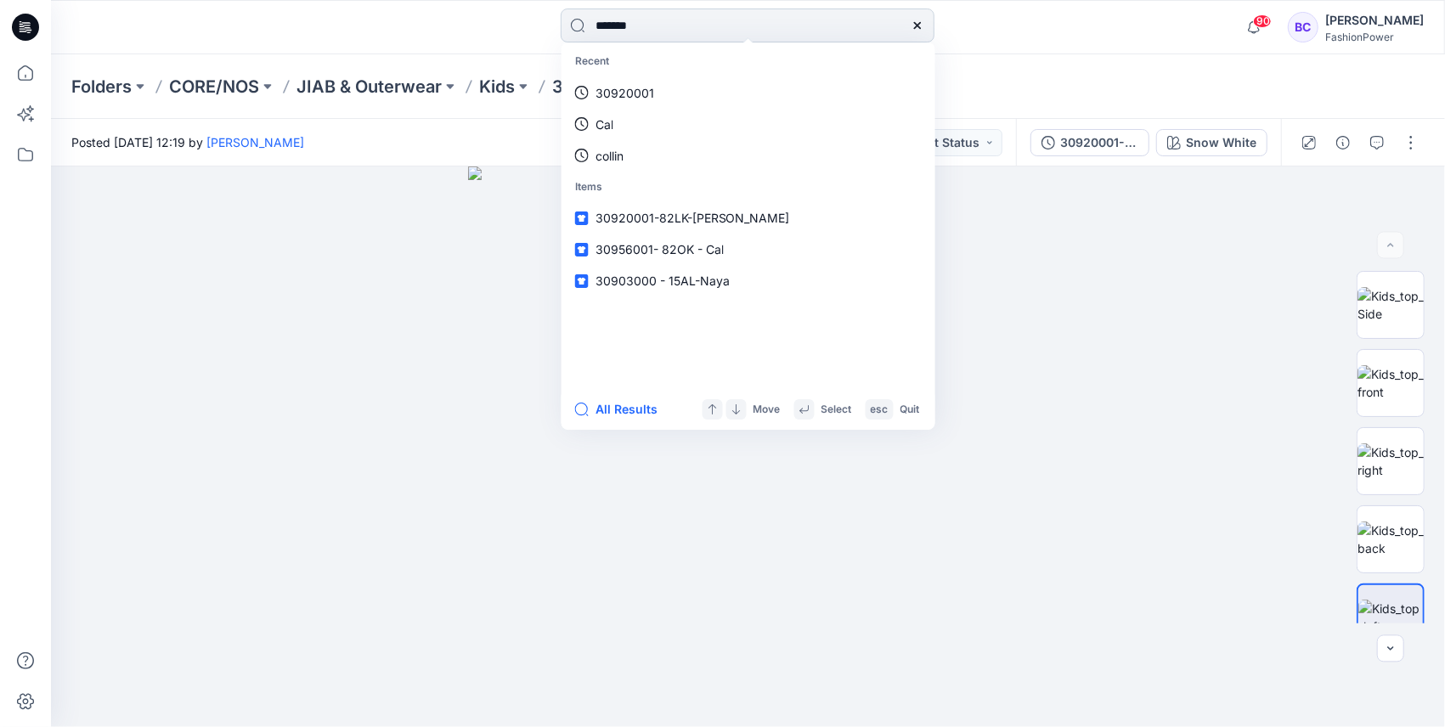
type input "********"
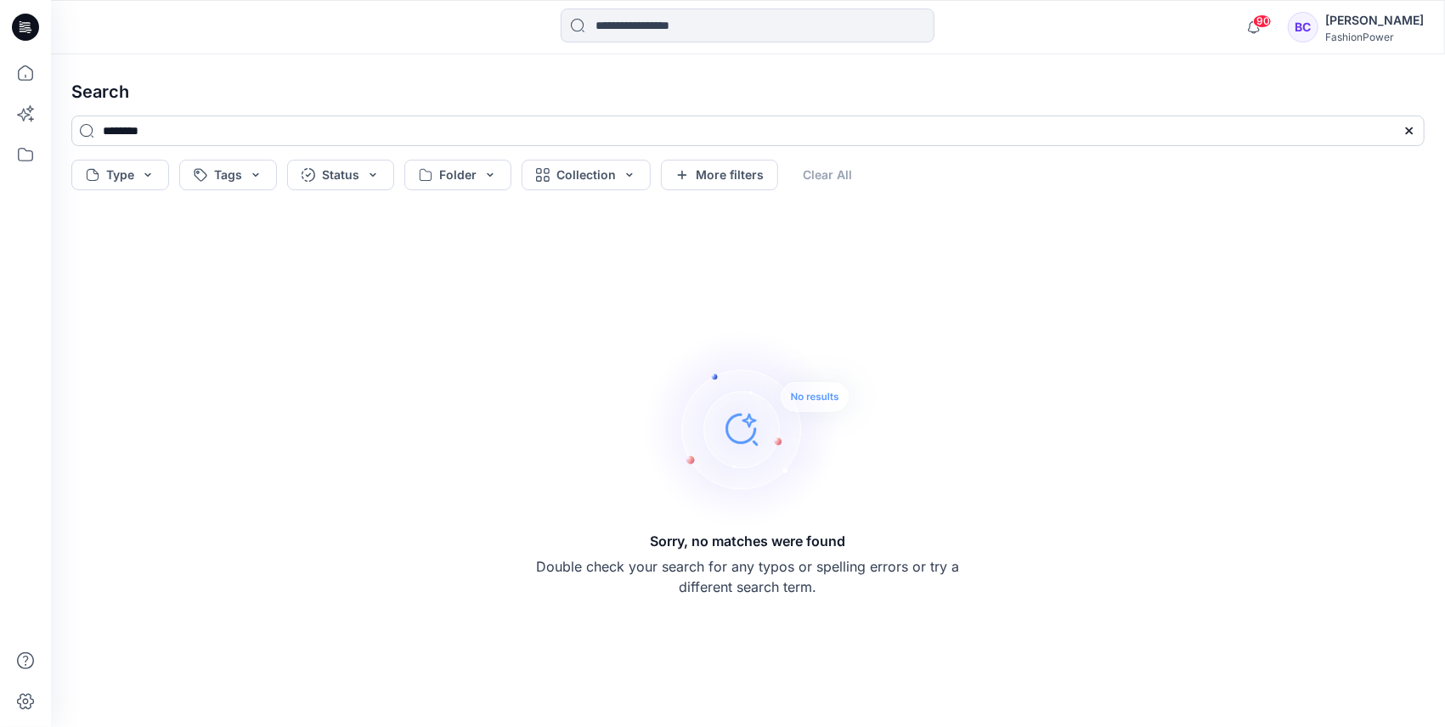
click at [140, 138] on input "********" at bounding box center [747, 131] width 1353 height 31
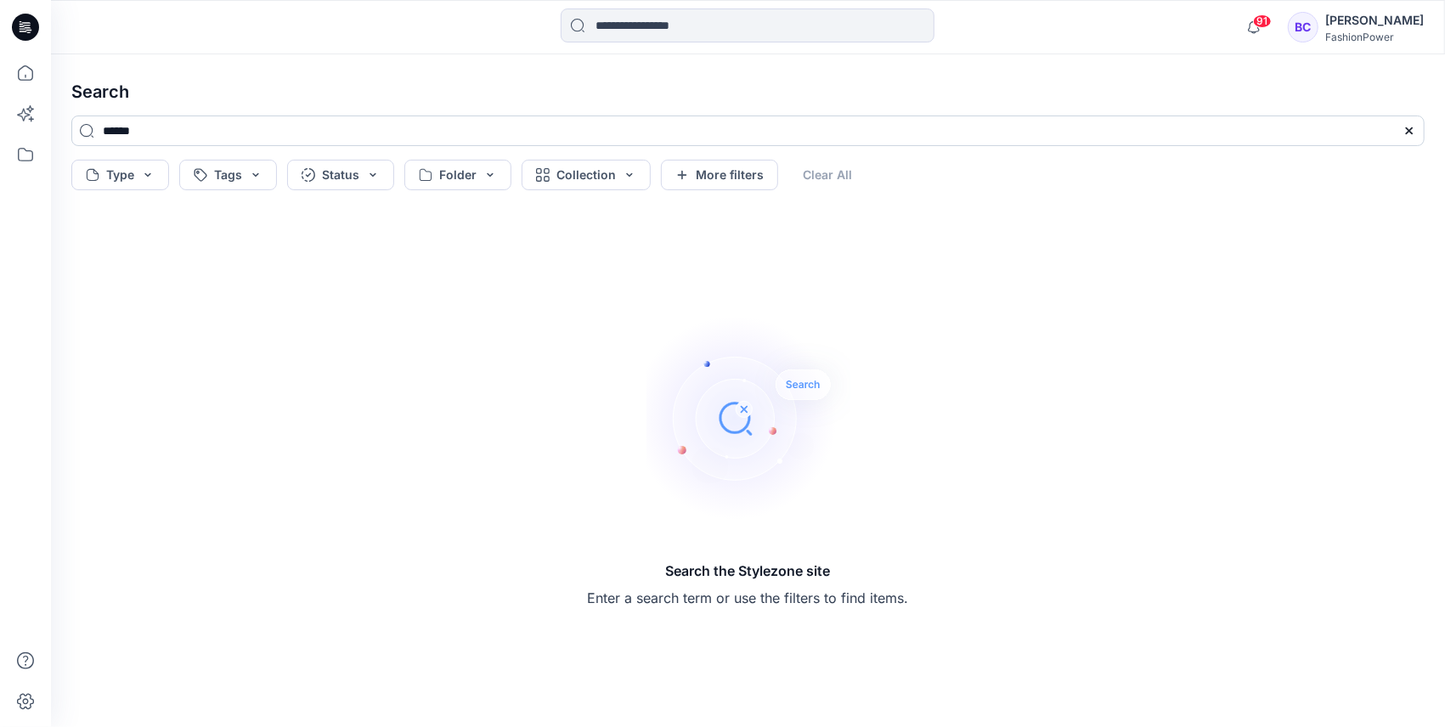
type input "******"
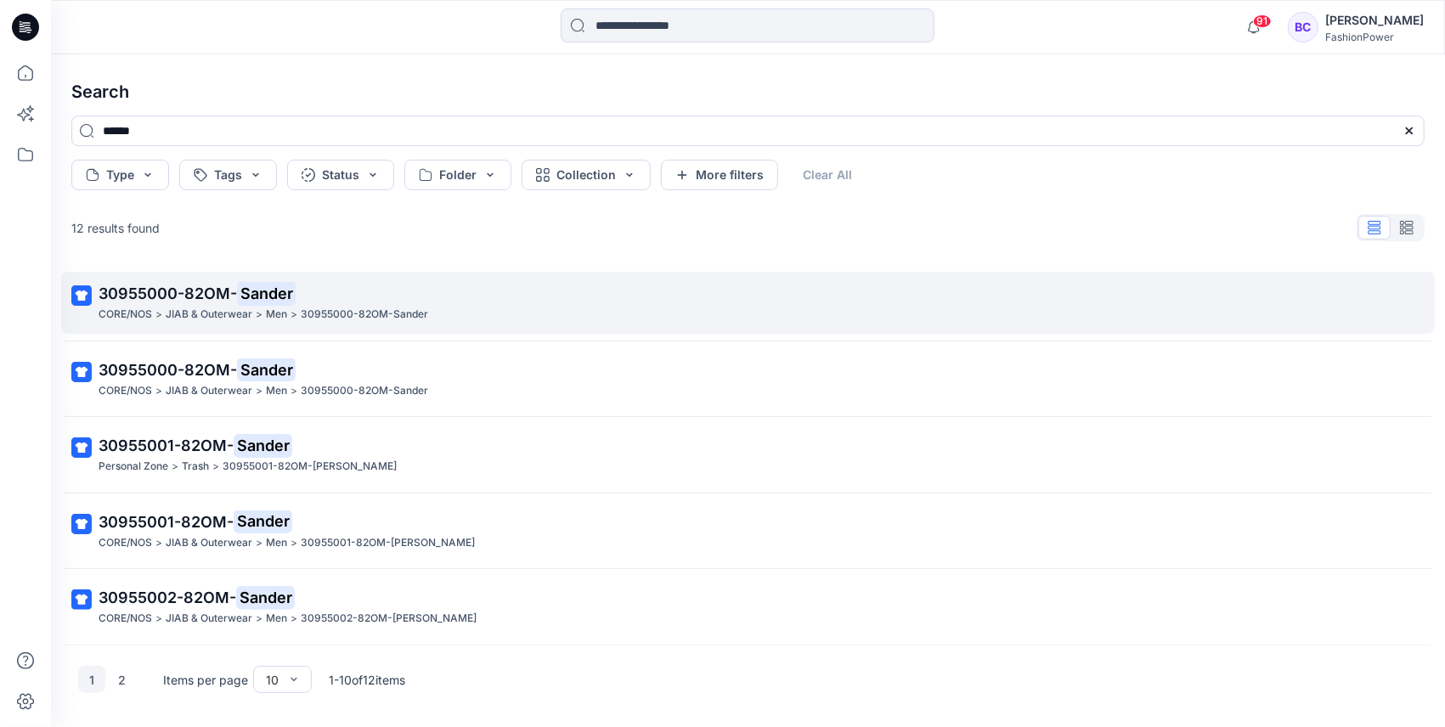
click at [230, 278] on link "30955000-82OM- Sander CORE/NOS > JIAB & Outerwear > Men > 30955000-82OM-Sander" at bounding box center [747, 303] width 1373 height 62
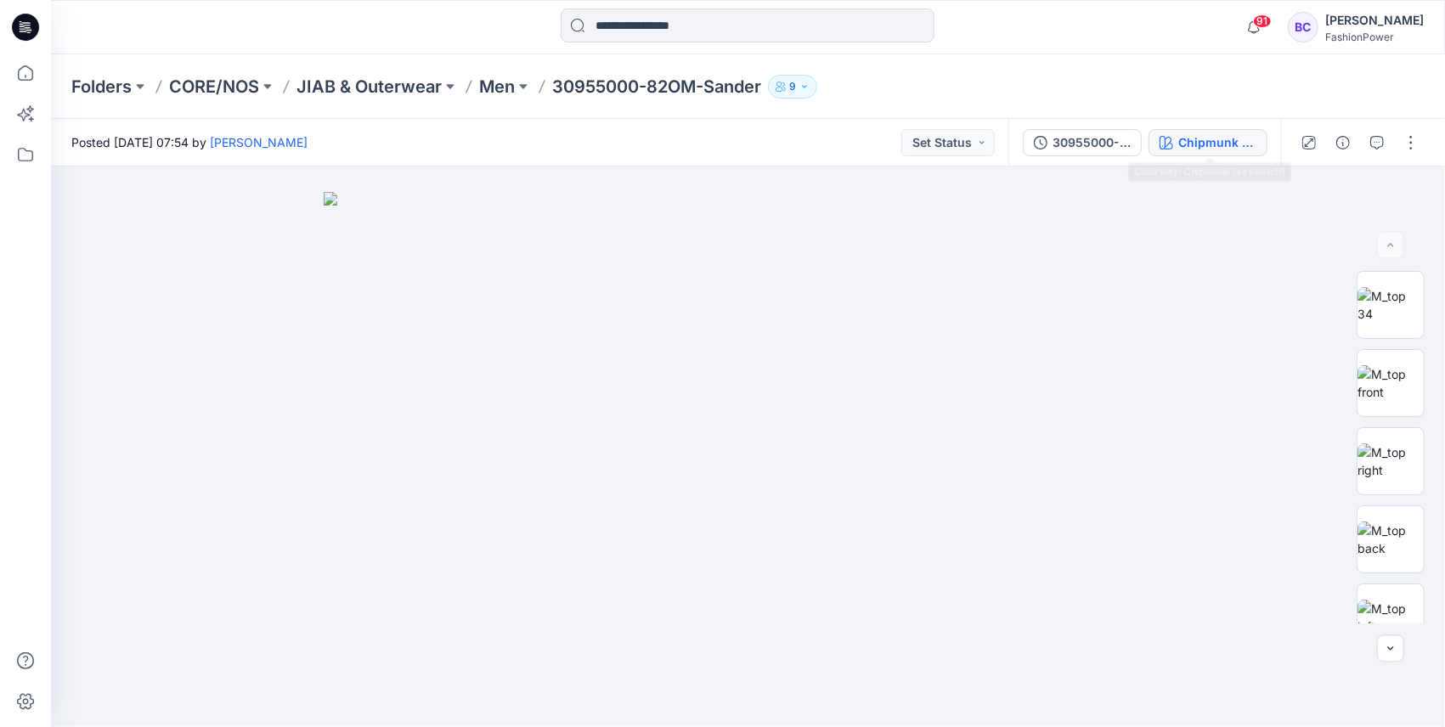
click at [1221, 146] on div "Chipmunk (as swatch)" at bounding box center [1217, 142] width 78 height 19
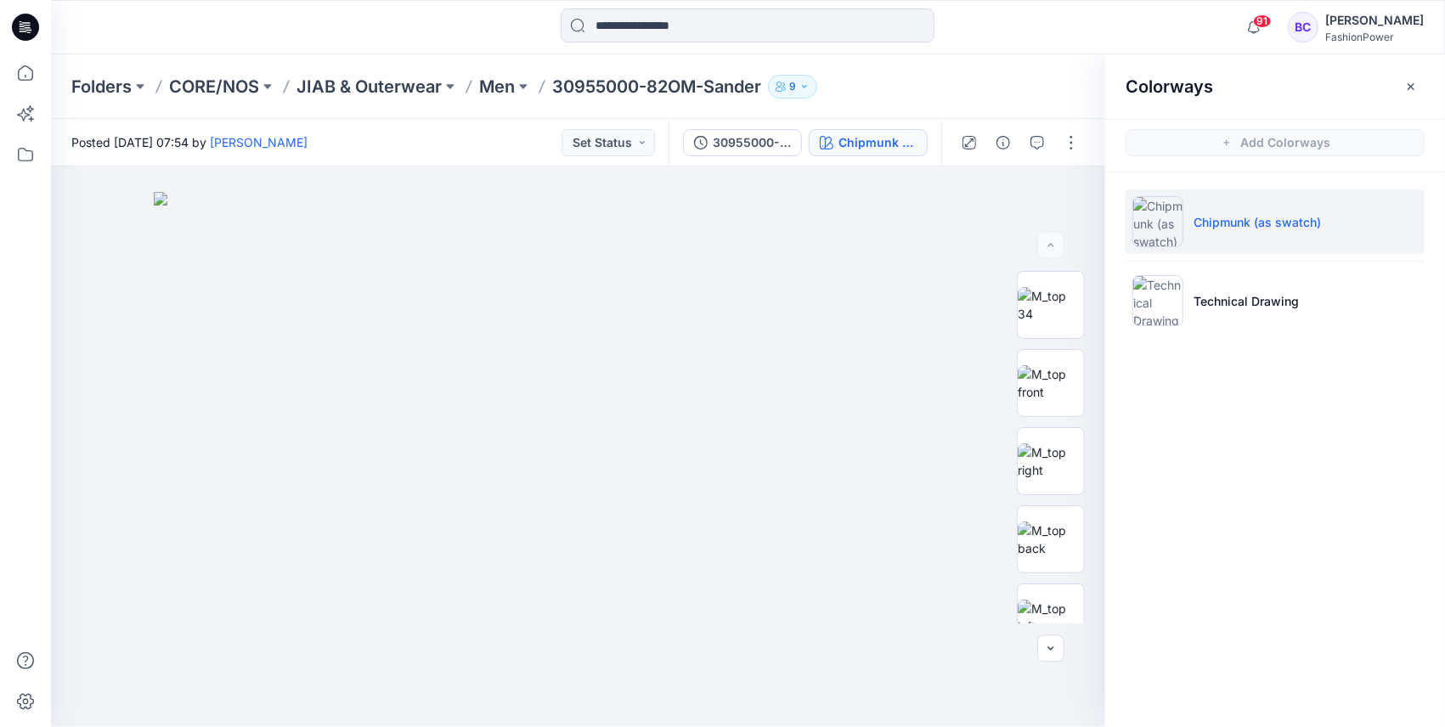
click at [1204, 336] on ul "Chipmunk (as swatch) Technical Drawing" at bounding box center [1275, 261] width 340 height 178
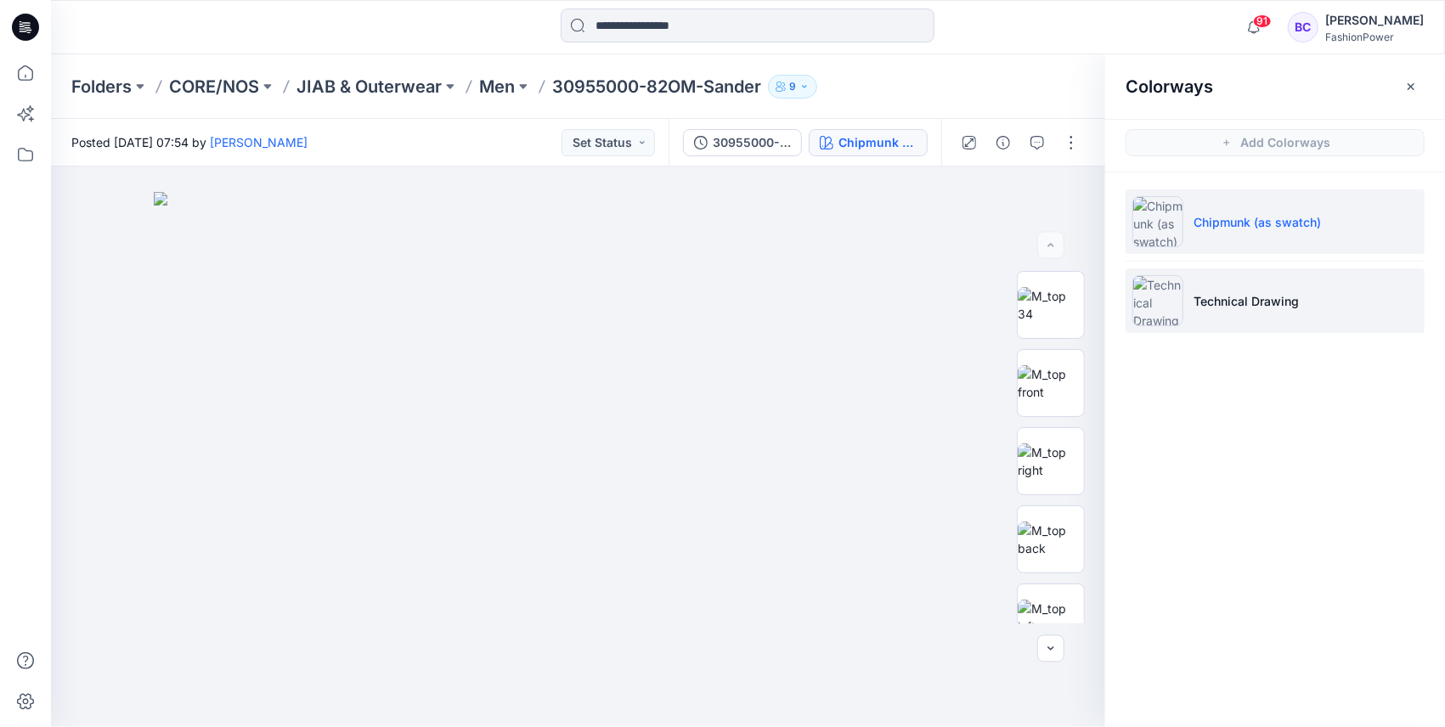
click at [1216, 319] on li "Technical Drawing" at bounding box center [1274, 300] width 299 height 65
click at [1294, 285] on li "Technical Drawing" at bounding box center [1274, 300] width 299 height 65
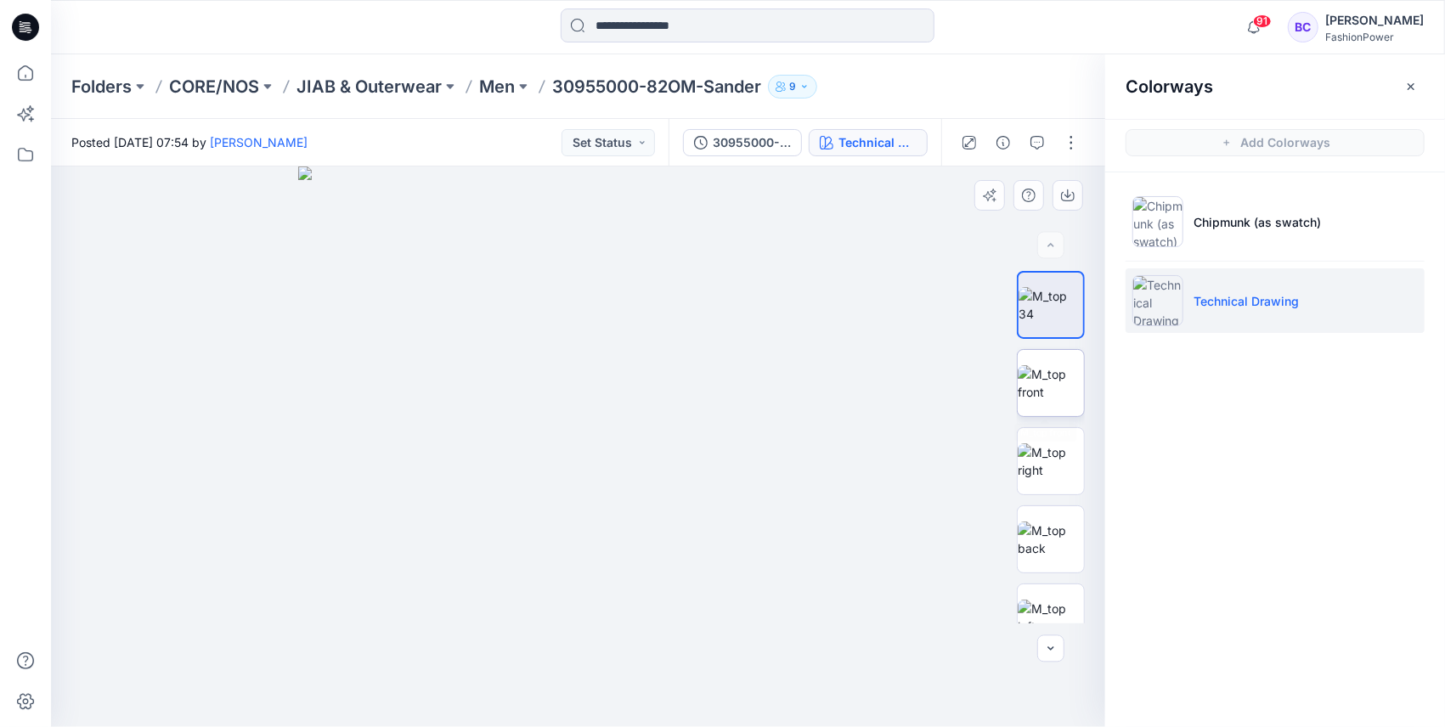
click at [1072, 381] on img at bounding box center [1051, 383] width 66 height 36
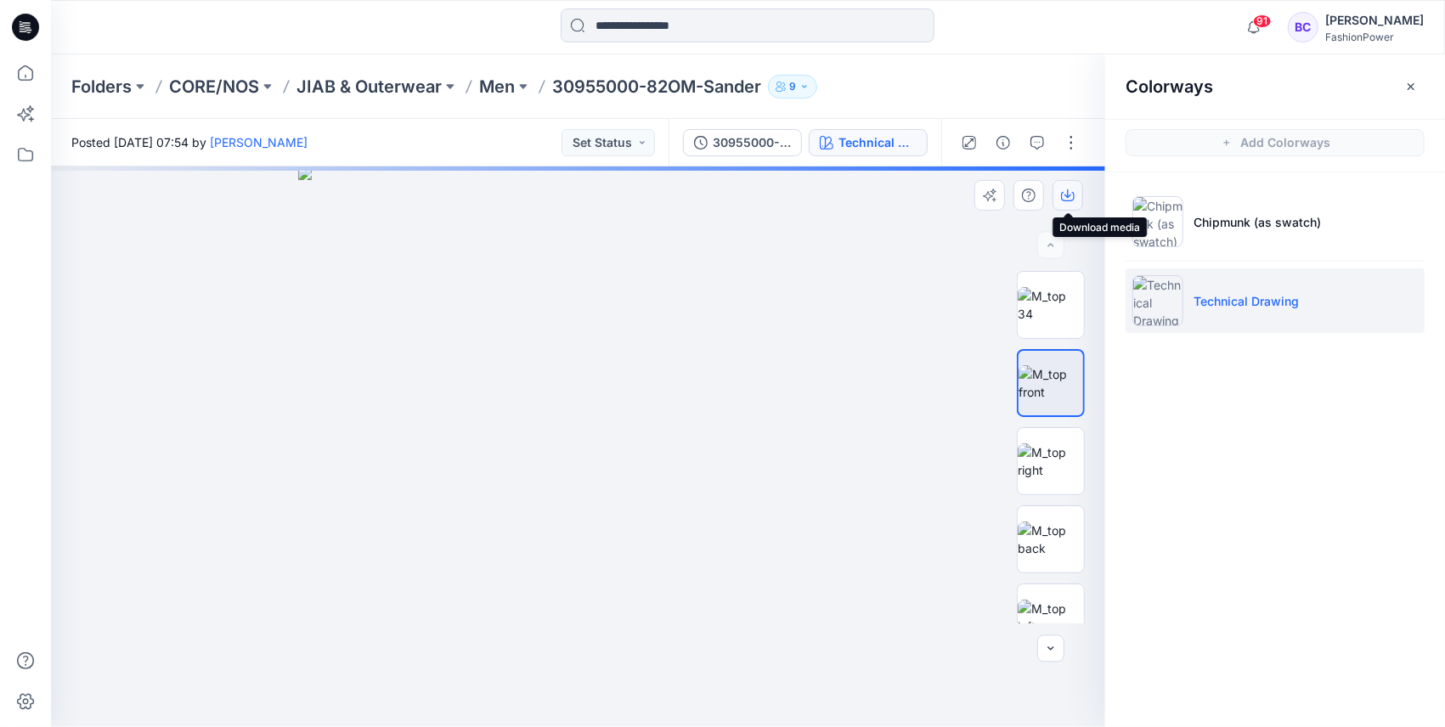
click at [1067, 199] on icon "button" at bounding box center [1068, 196] width 14 height 14
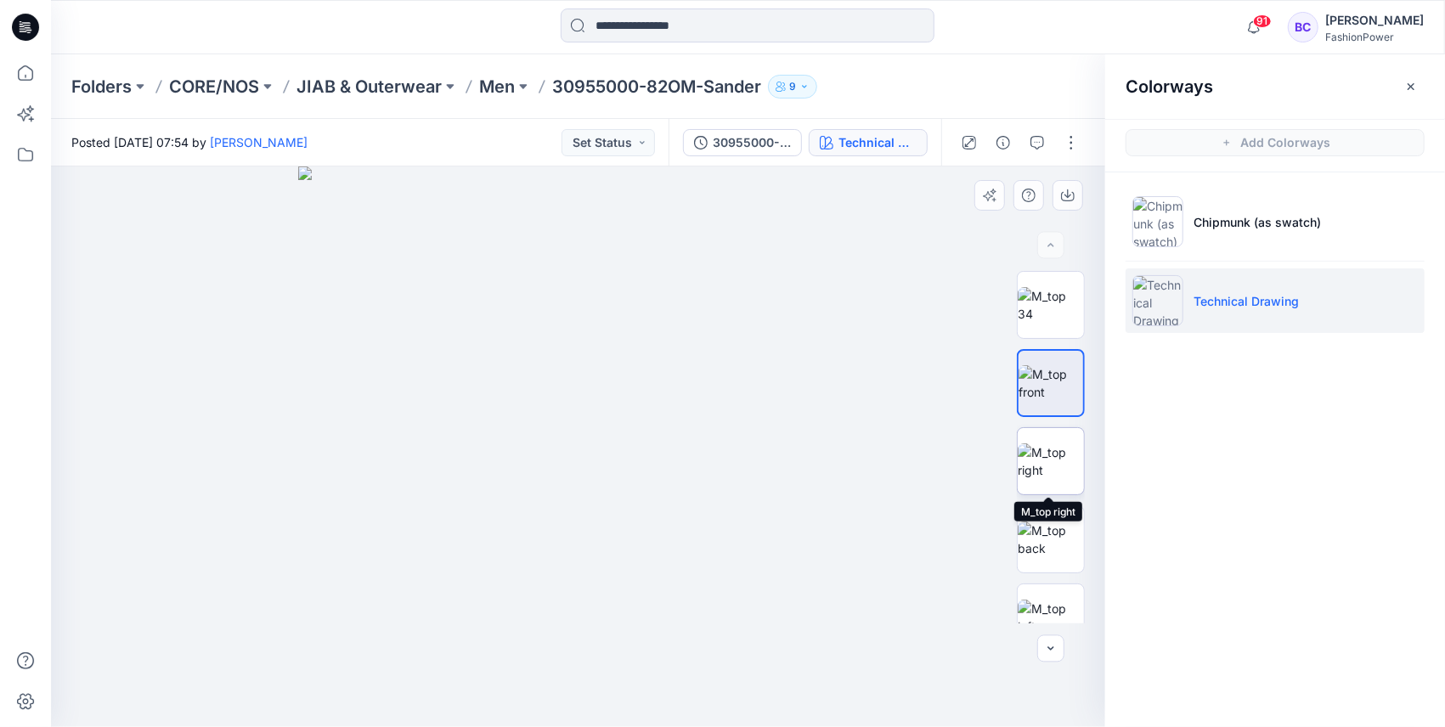
click at [1055, 462] on img at bounding box center [1051, 461] width 66 height 36
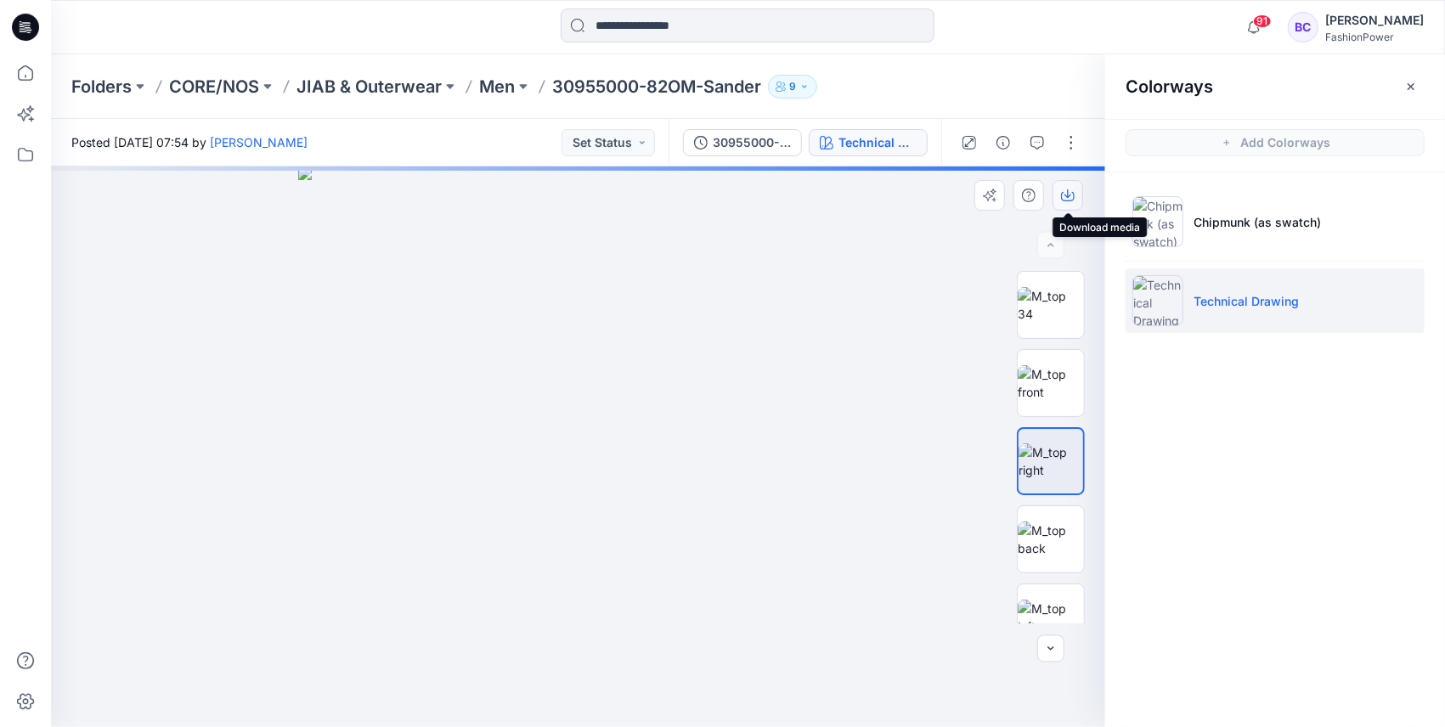
click at [1074, 186] on button "button" at bounding box center [1067, 195] width 31 height 31
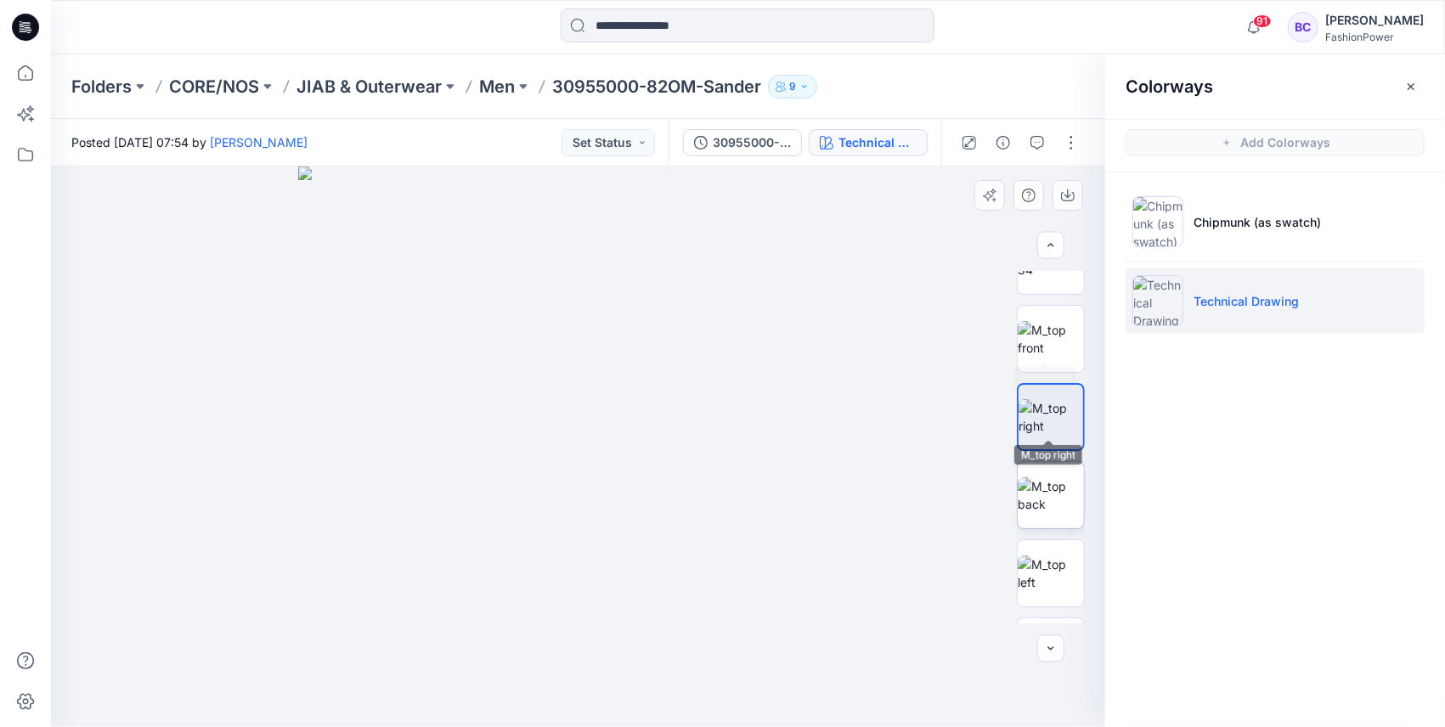
scroll to position [56, 0]
click at [1067, 486] on img at bounding box center [1051, 483] width 66 height 36
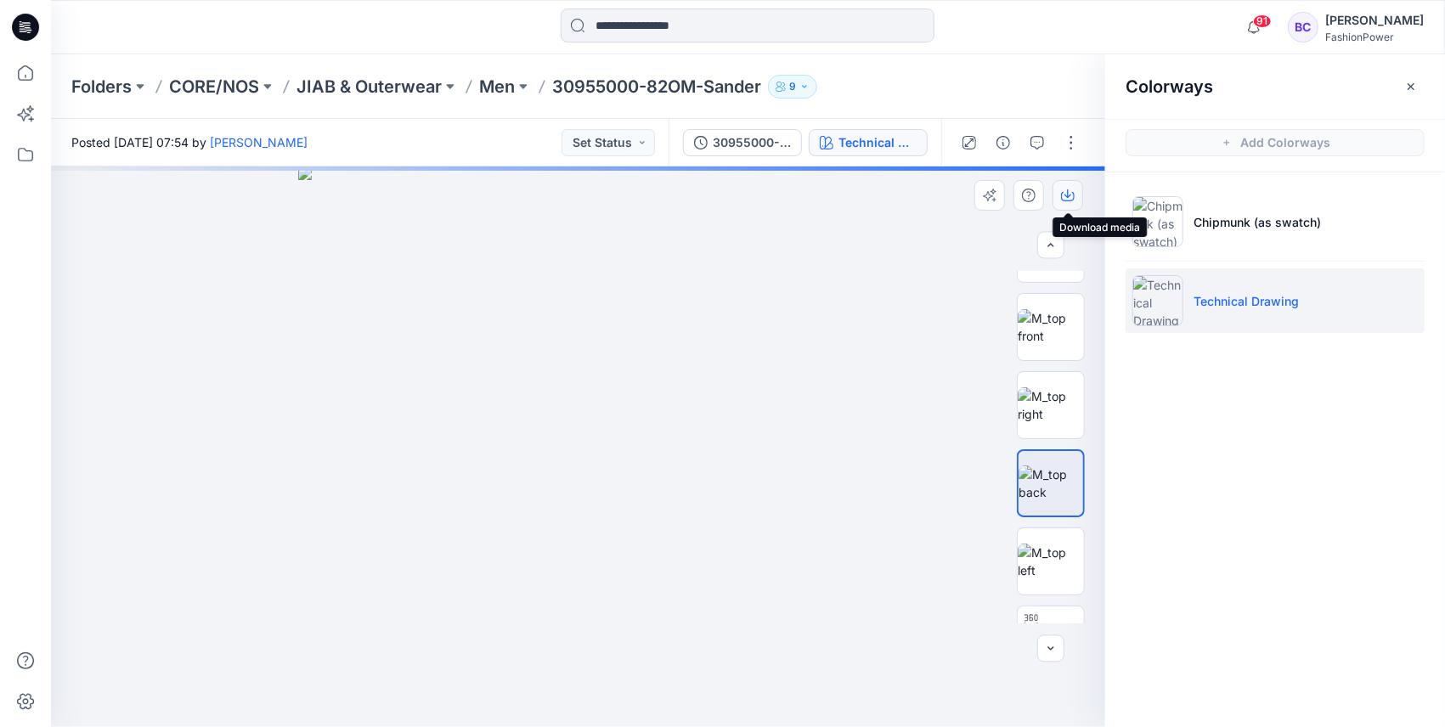
click at [1067, 197] on icon "button" at bounding box center [1067, 193] width 7 height 8
click at [1047, 552] on img at bounding box center [1051, 562] width 66 height 36
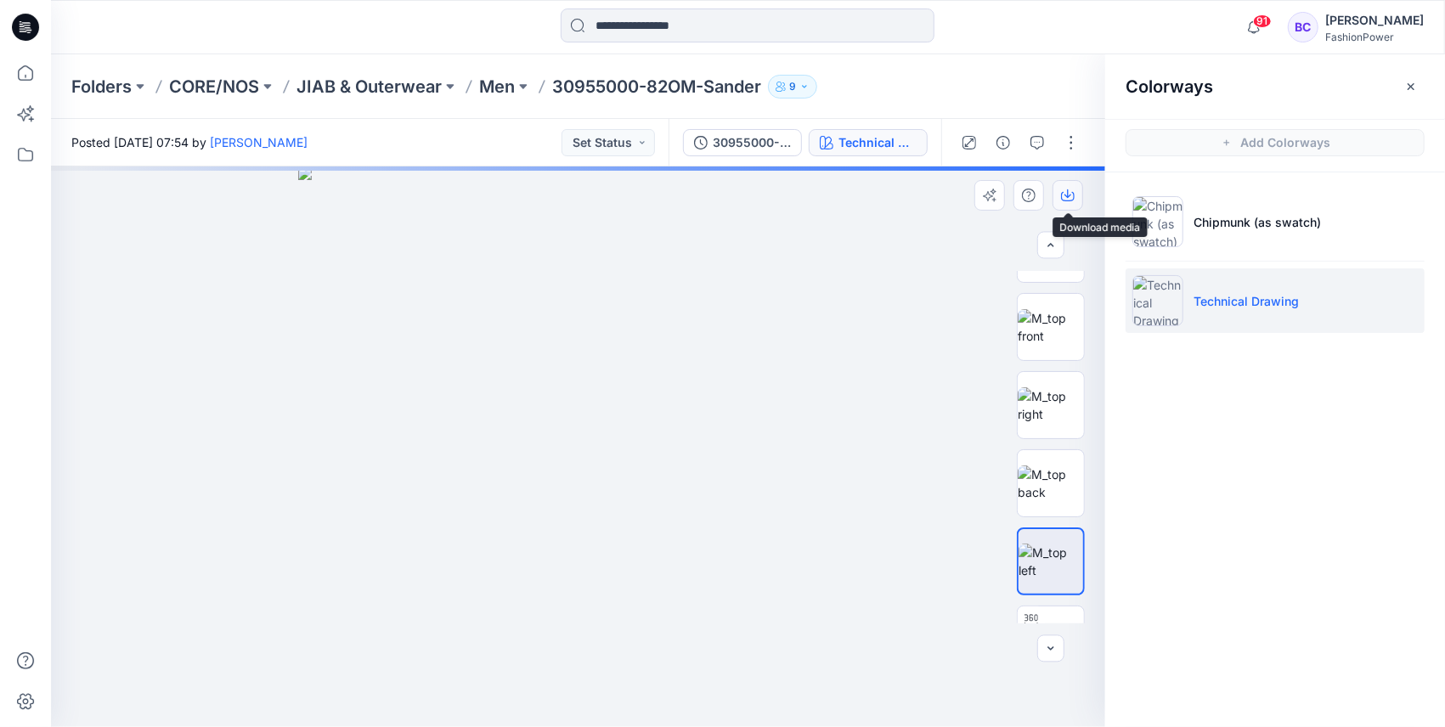
click at [1071, 201] on icon "button" at bounding box center [1068, 196] width 14 height 14
